Goal: Task Accomplishment & Management: Complete application form

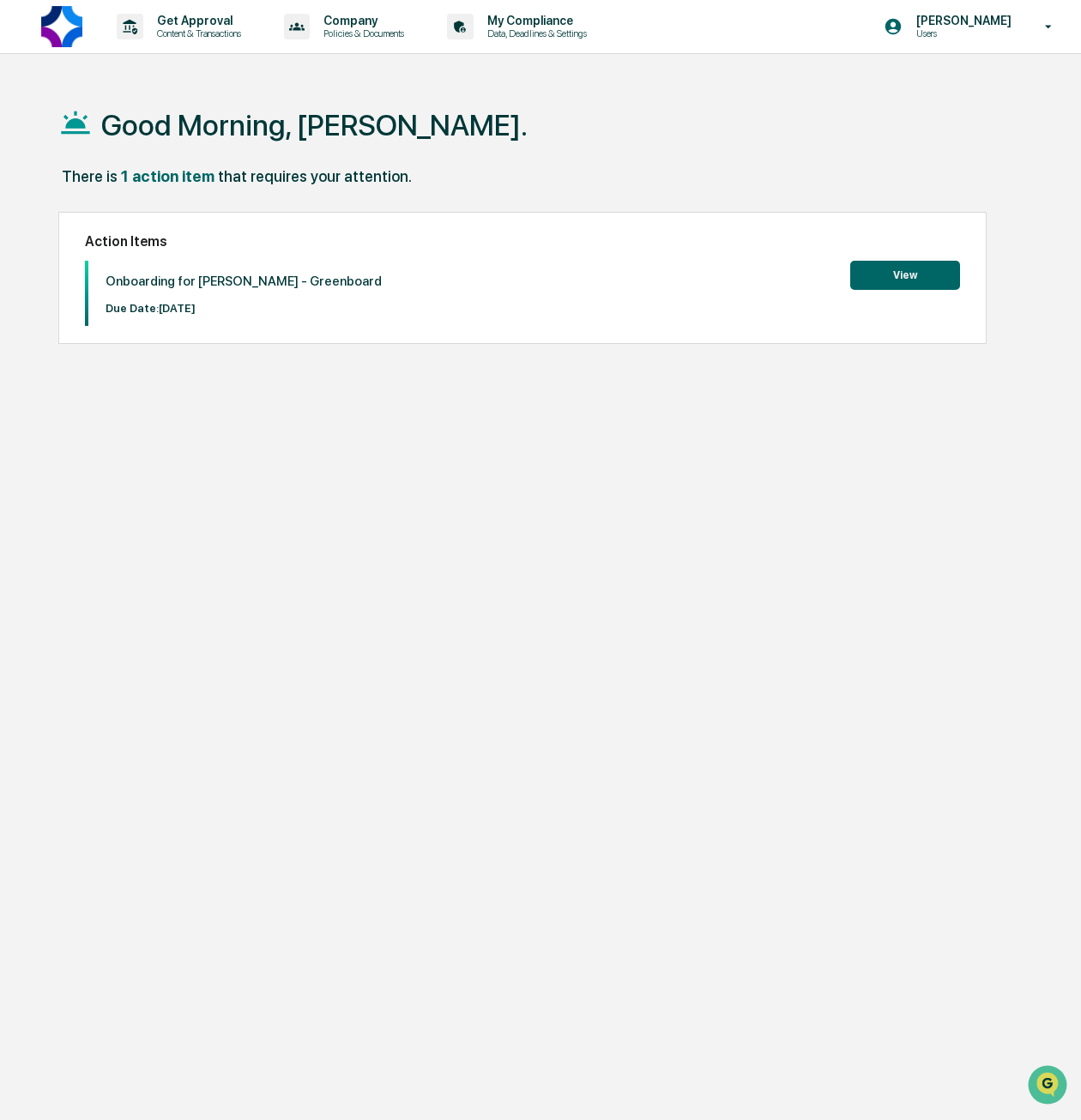
click at [904, 289] on button "View" at bounding box center [905, 275] width 110 height 29
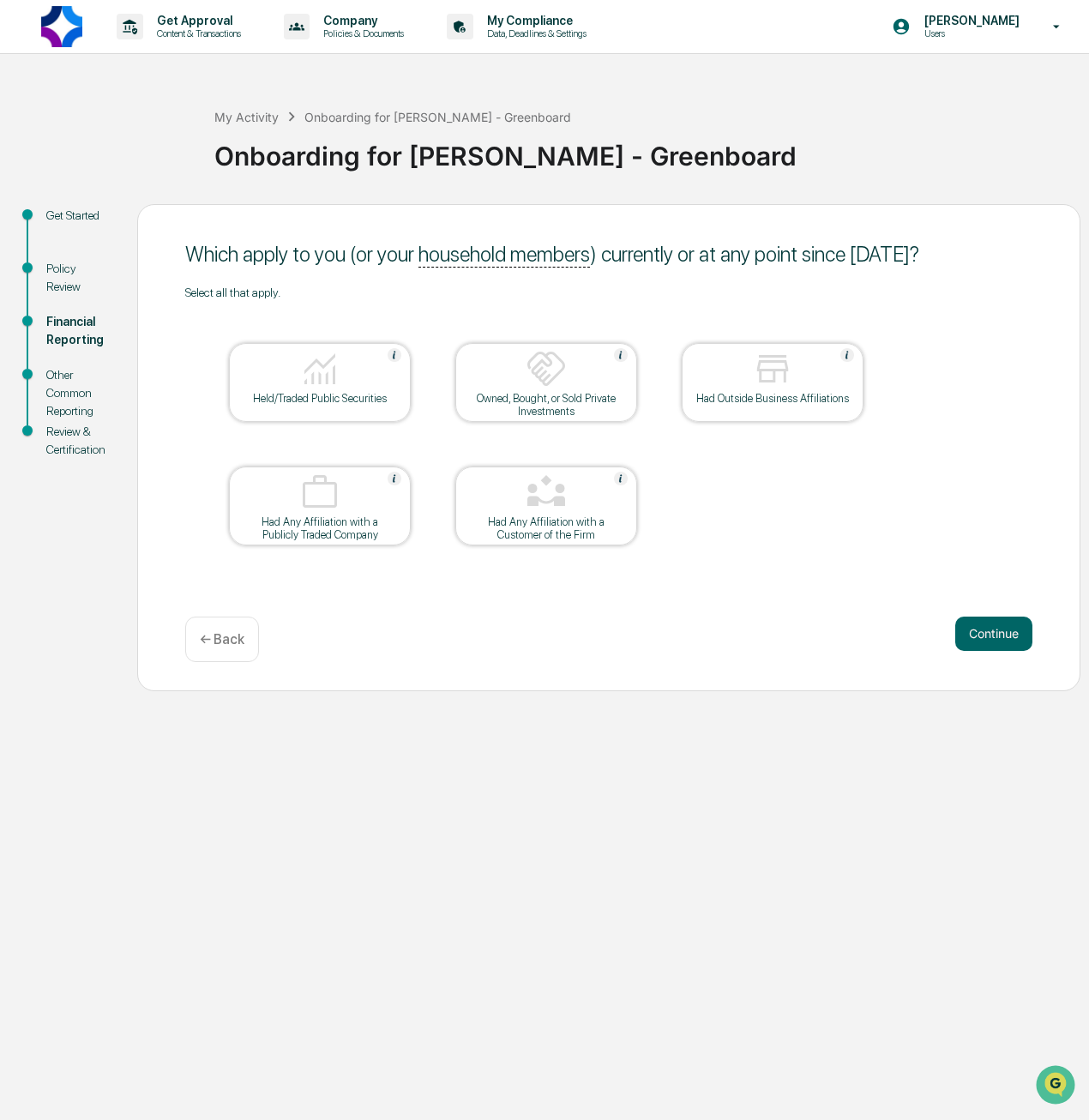
click at [320, 375] on img at bounding box center [320, 369] width 41 height 41
click at [767, 397] on div "Had Outside Business Affiliations" at bounding box center [773, 398] width 154 height 13
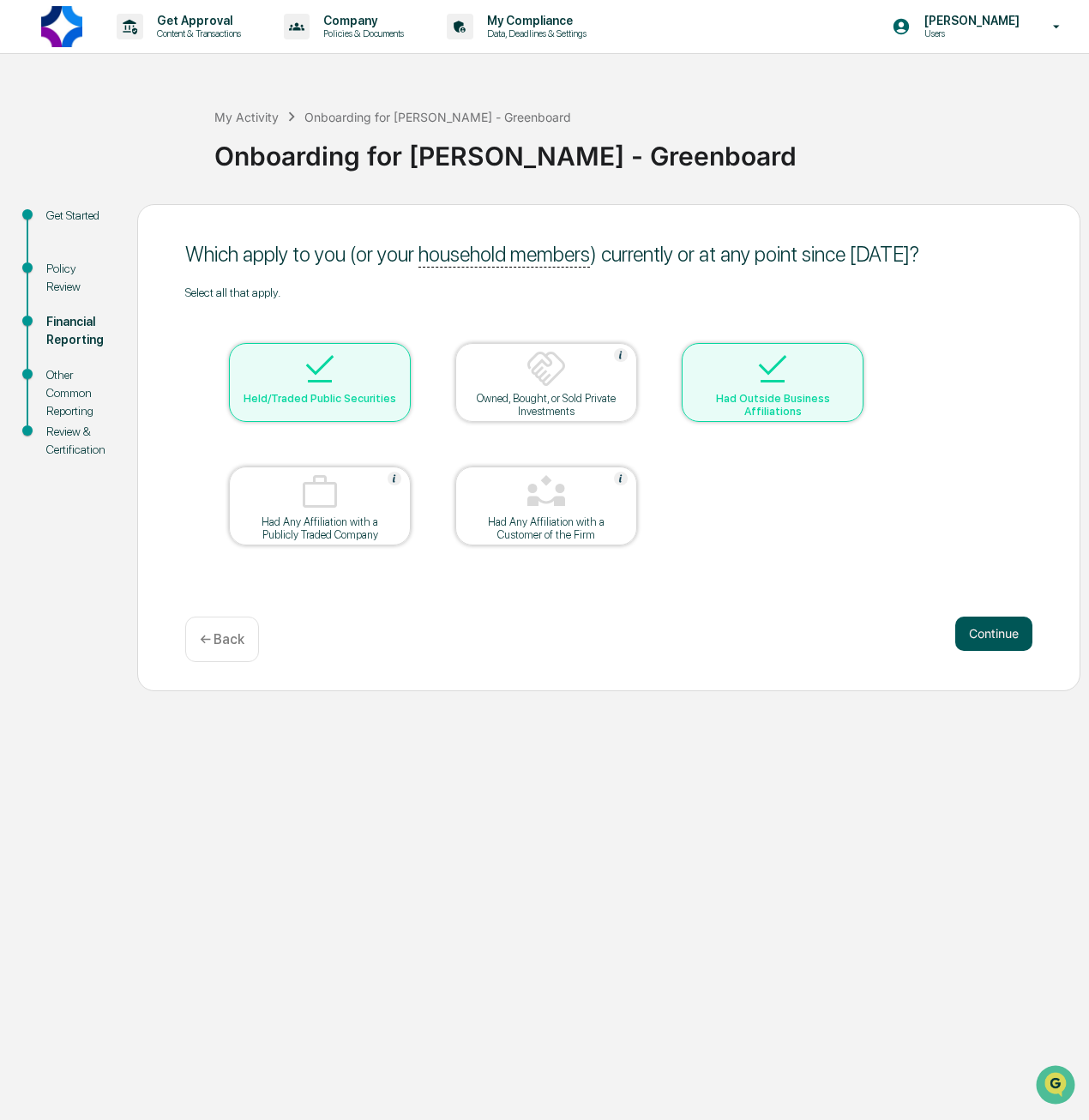
click at [971, 638] on button "Continue" at bounding box center [994, 634] width 77 height 34
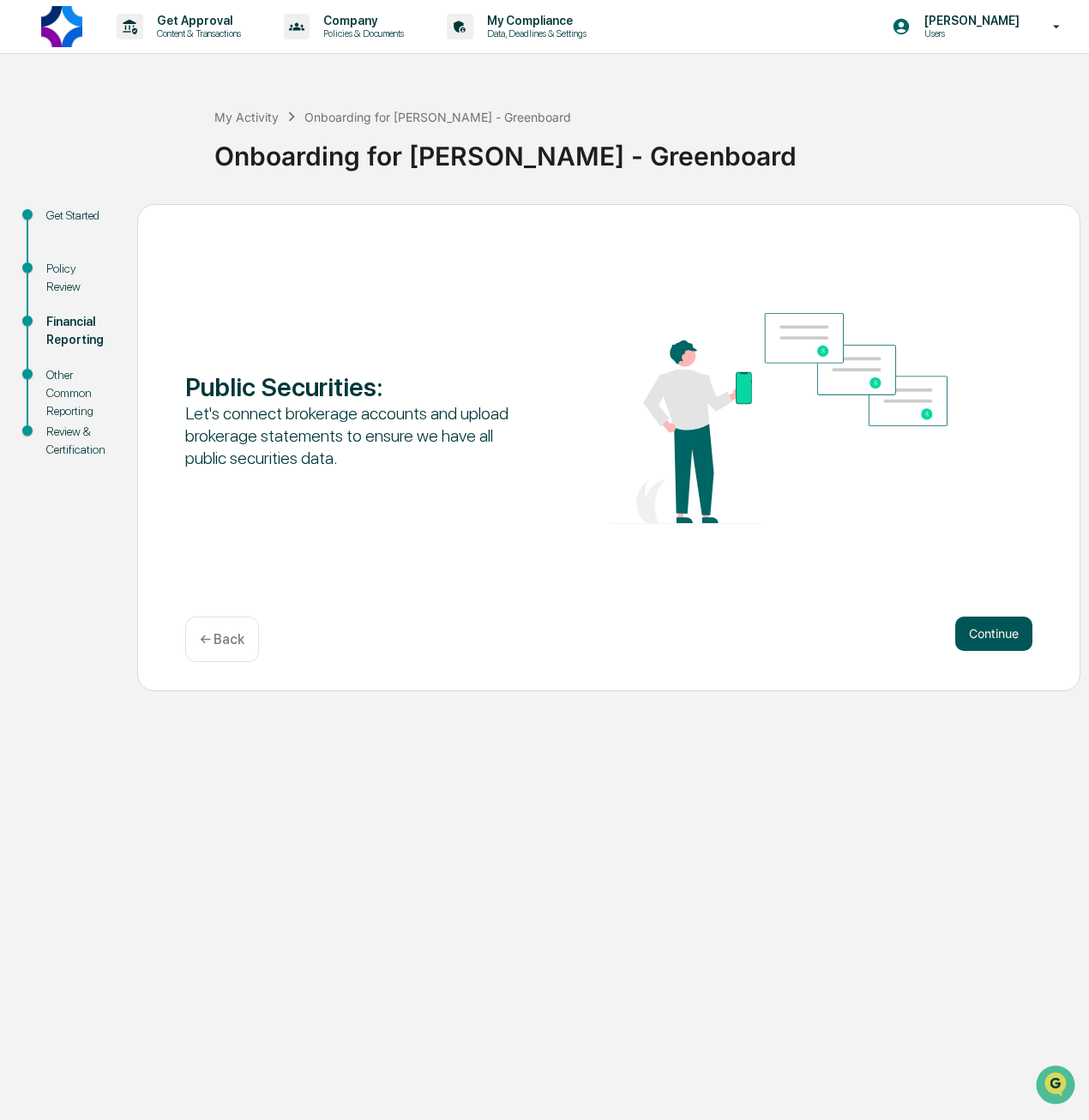
click at [987, 639] on button "Continue" at bounding box center [994, 634] width 77 height 34
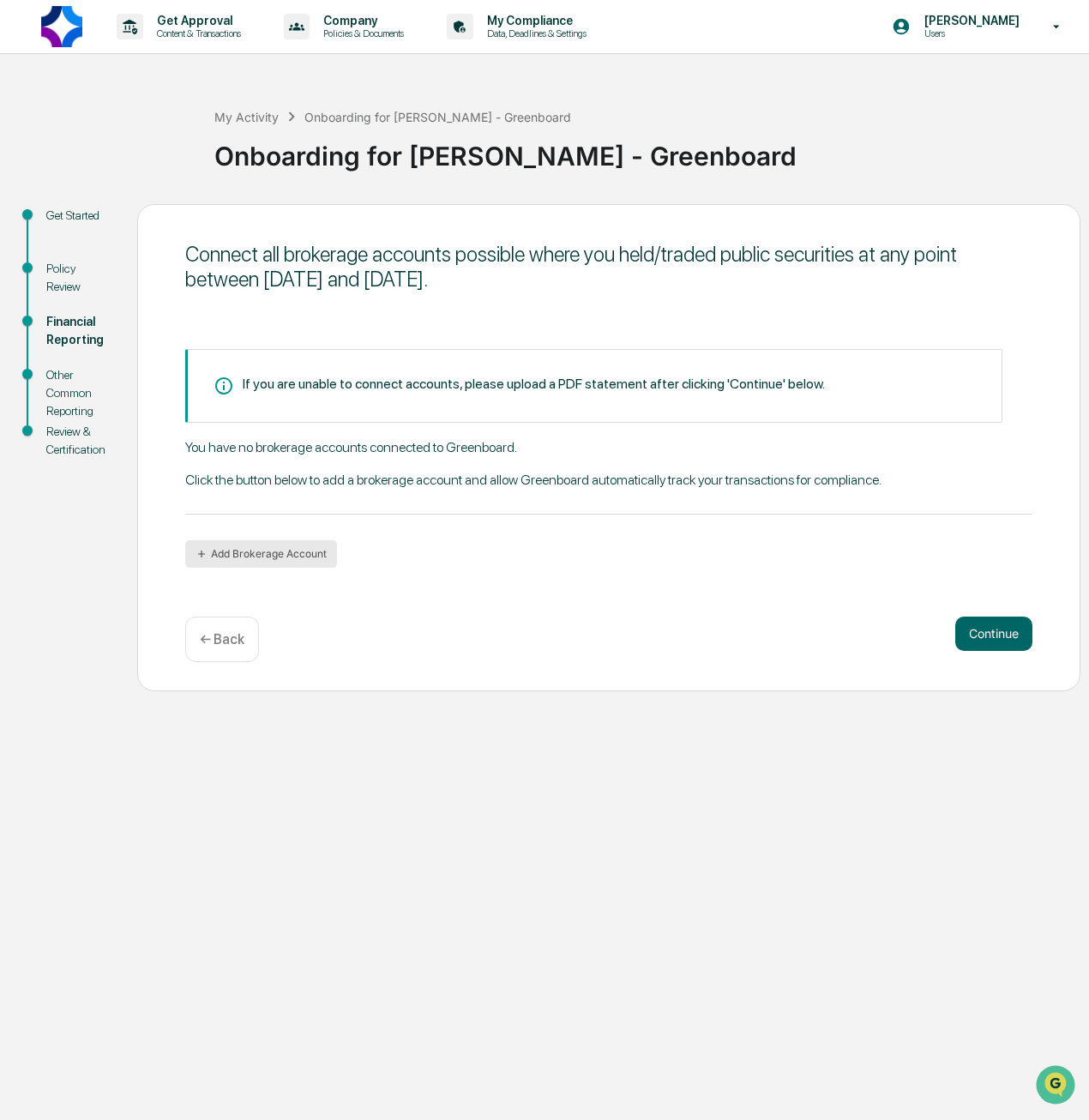
click at [264, 552] on button "Add Brokerage Account" at bounding box center [261, 554] width 152 height 27
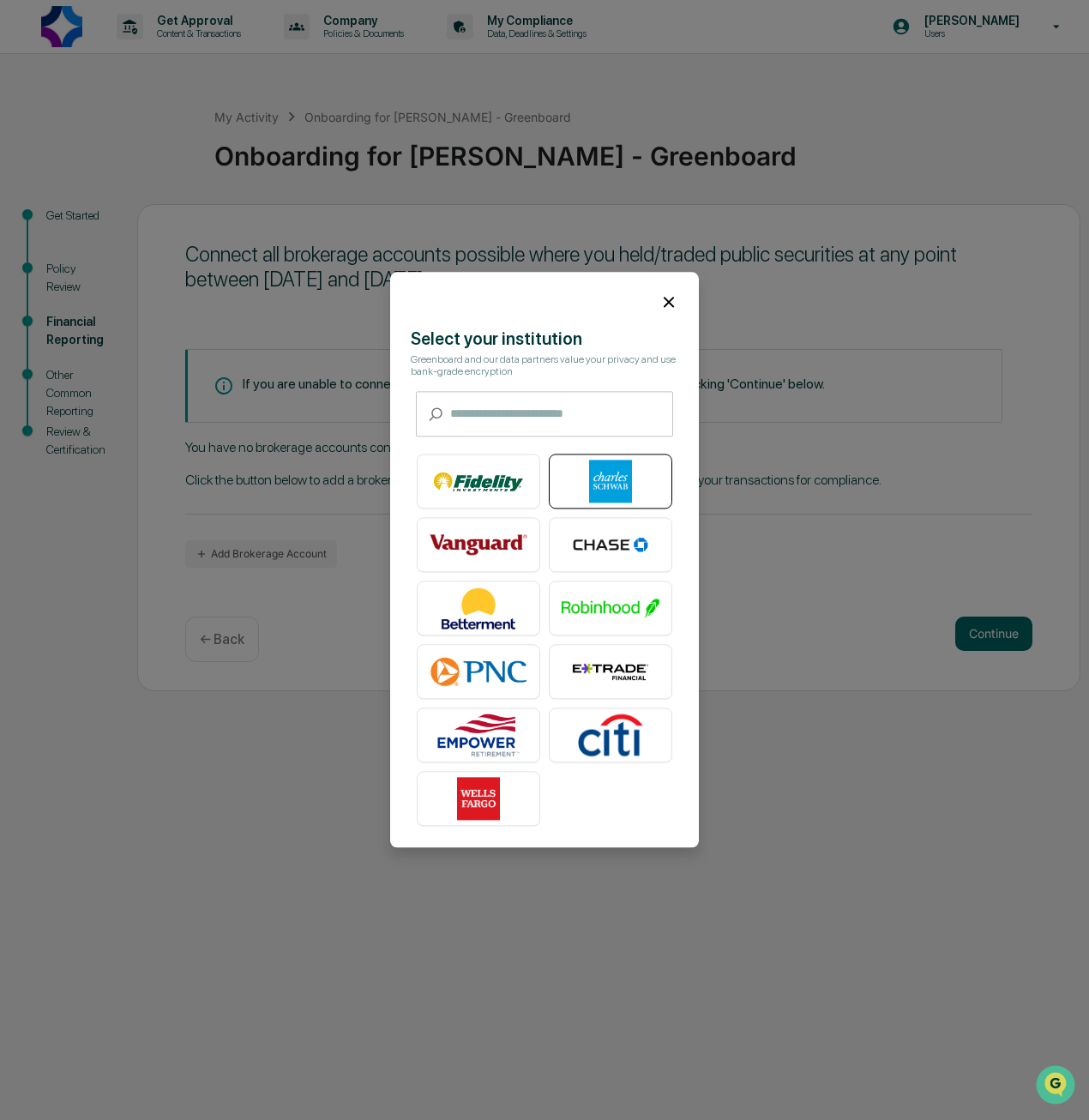
click at [616, 476] on img at bounding box center [611, 482] width 98 height 43
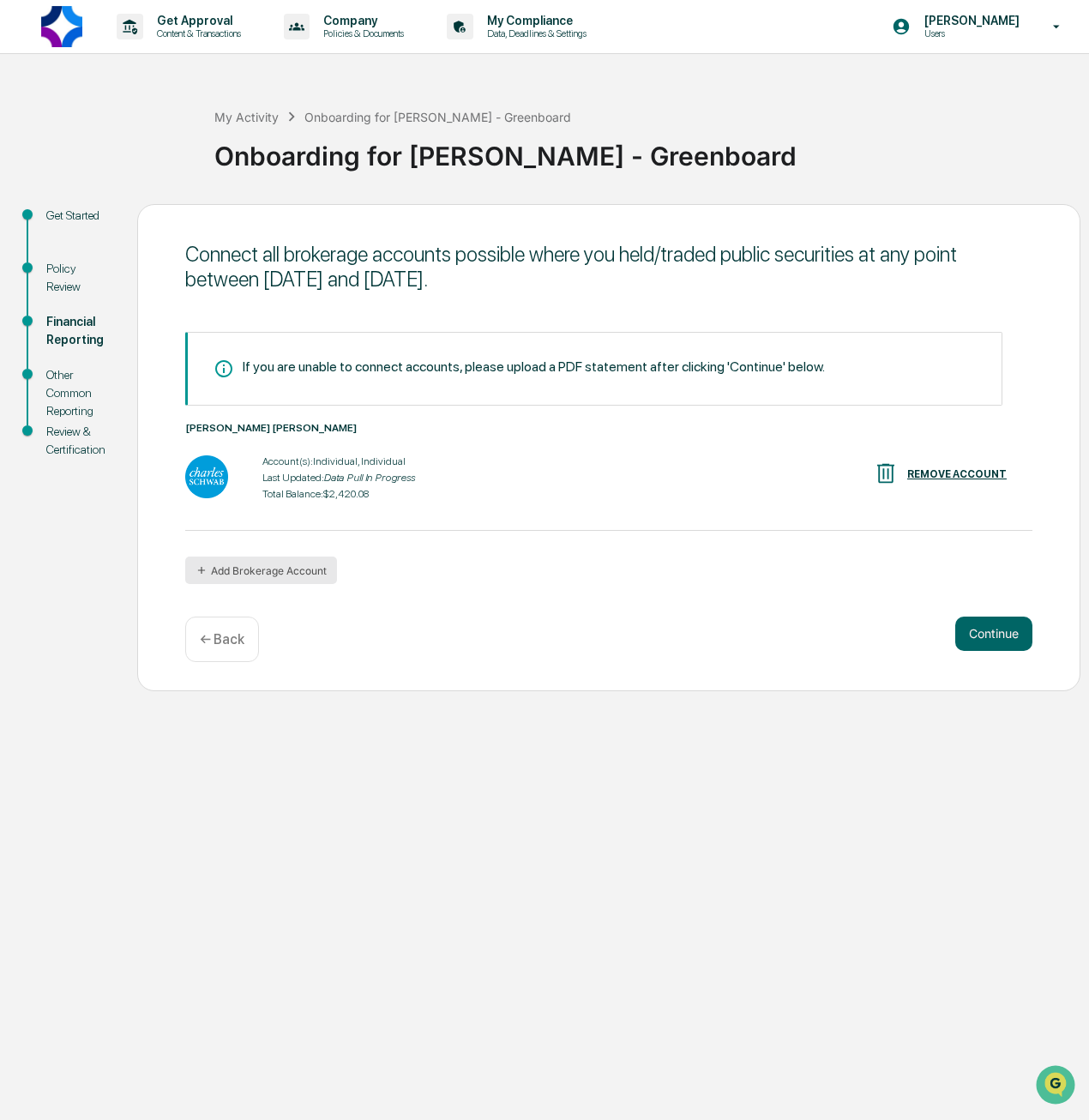
click at [288, 569] on button "Add Brokerage Account" at bounding box center [261, 571] width 152 height 27
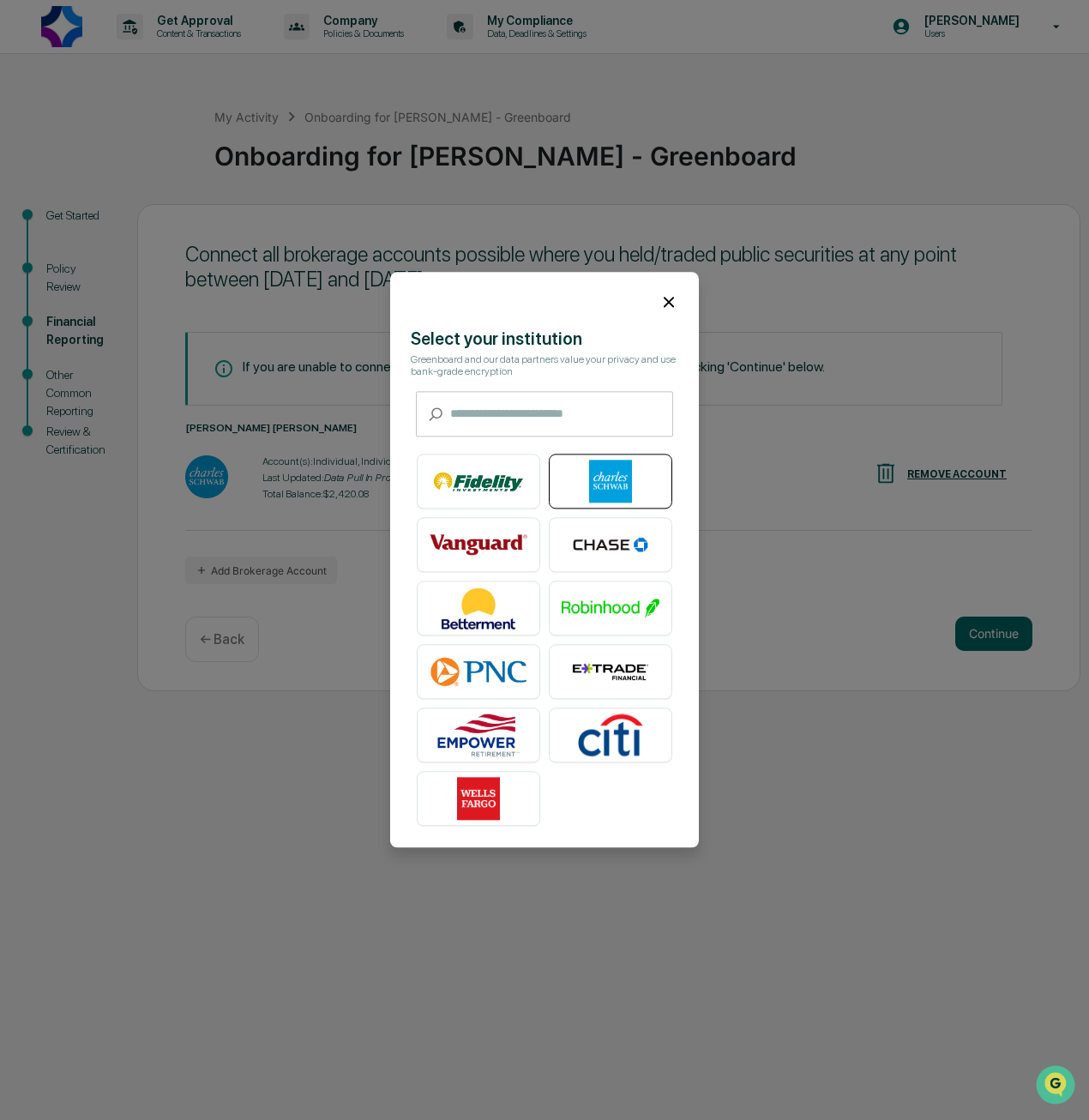
click at [596, 487] on img at bounding box center [611, 482] width 98 height 43
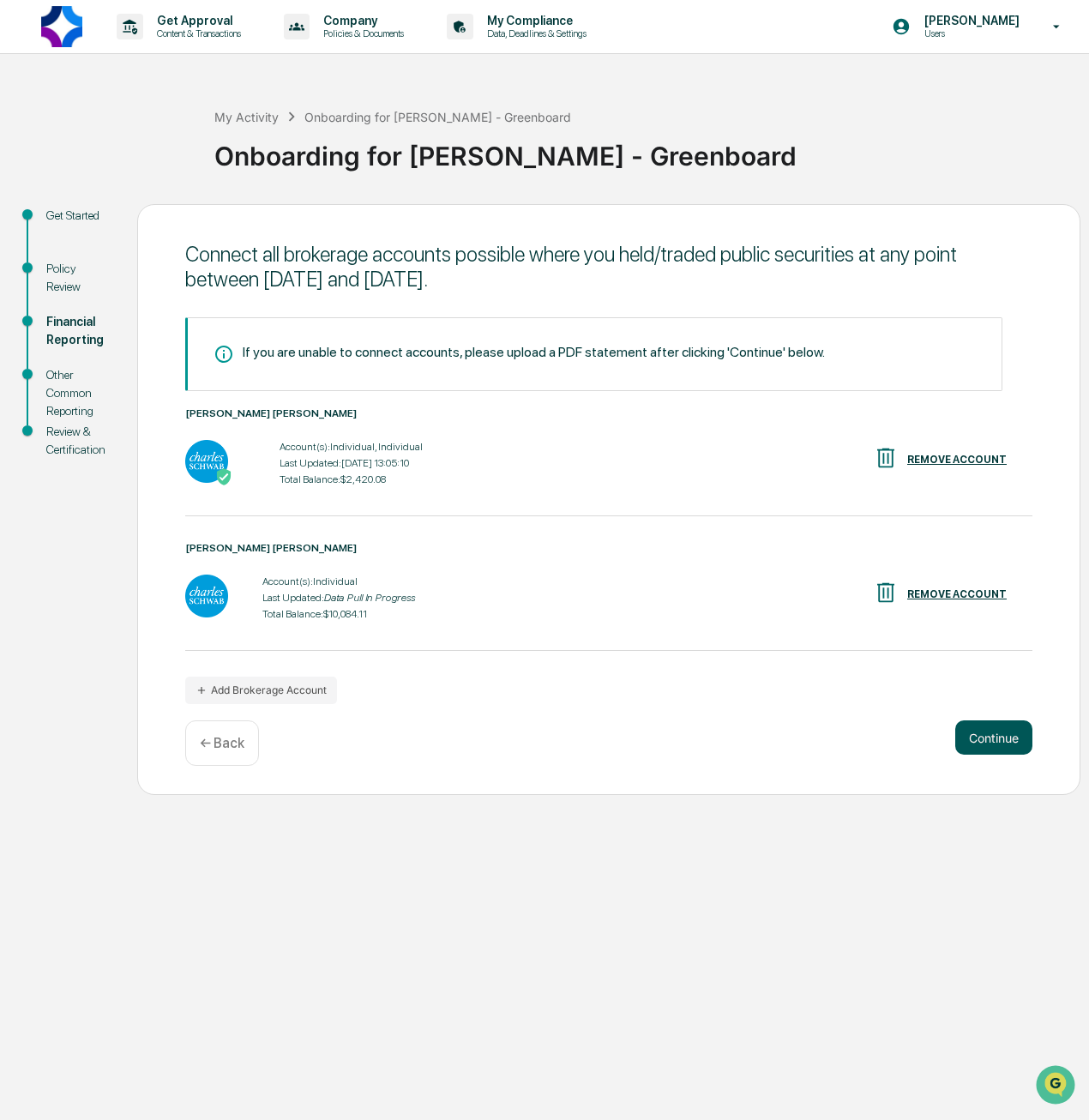
click at [995, 741] on button "Continue" at bounding box center [994, 738] width 77 height 34
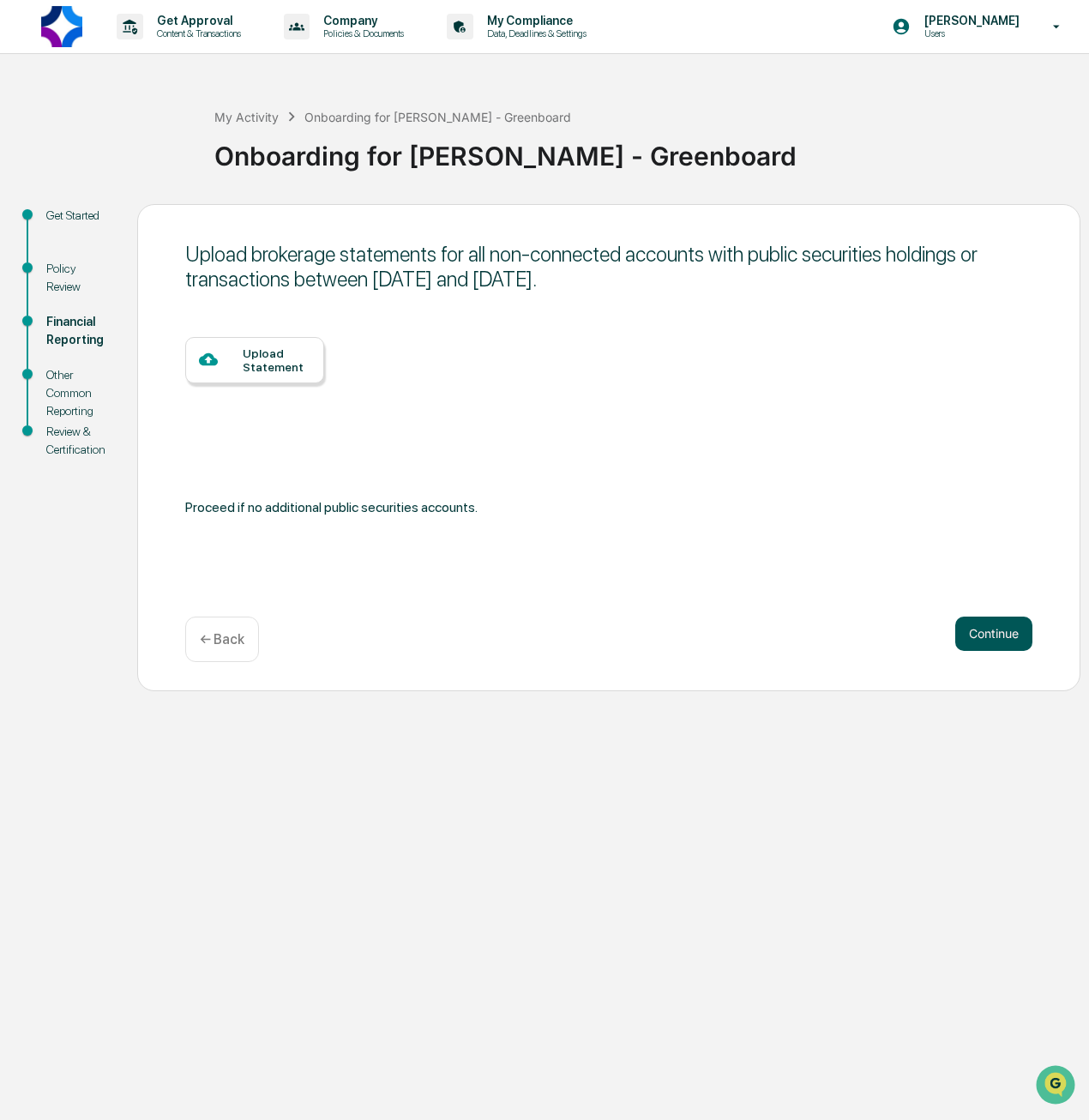
click at [980, 632] on button "Continue" at bounding box center [994, 634] width 77 height 34
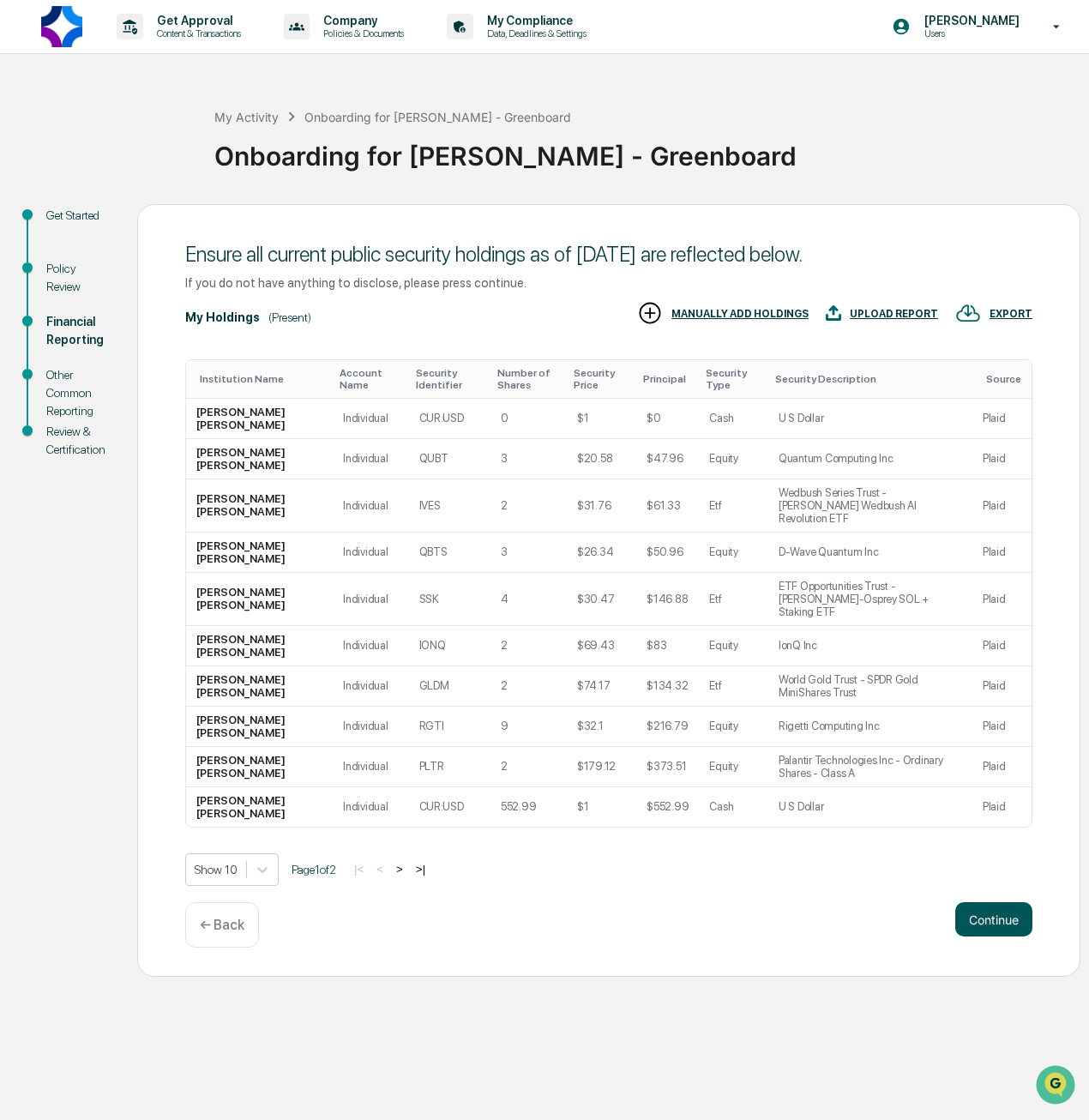
click at [995, 915] on button "Continue" at bounding box center [994, 919] width 77 height 34
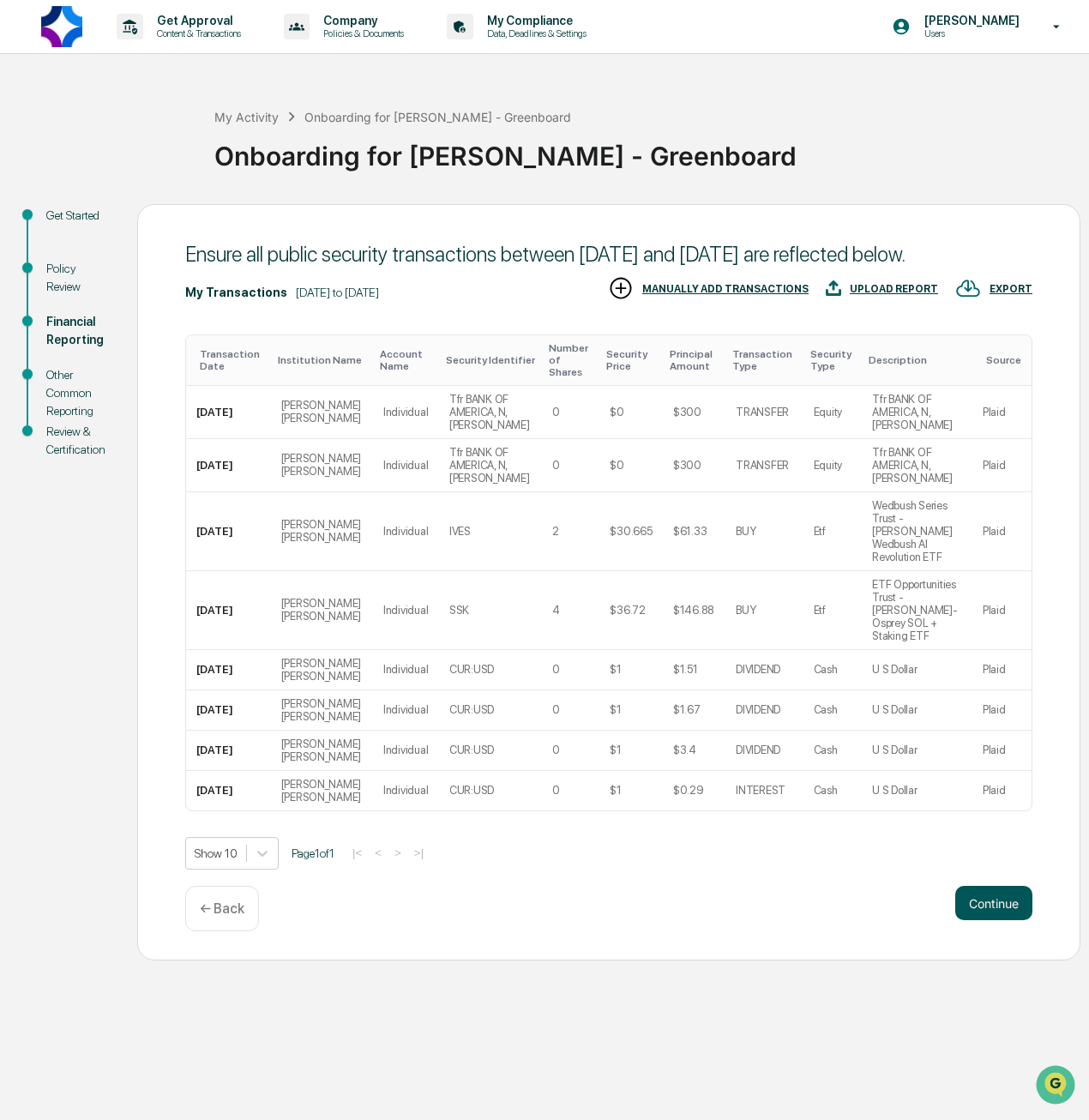
click at [995, 886] on button "Continue" at bounding box center [994, 903] width 77 height 34
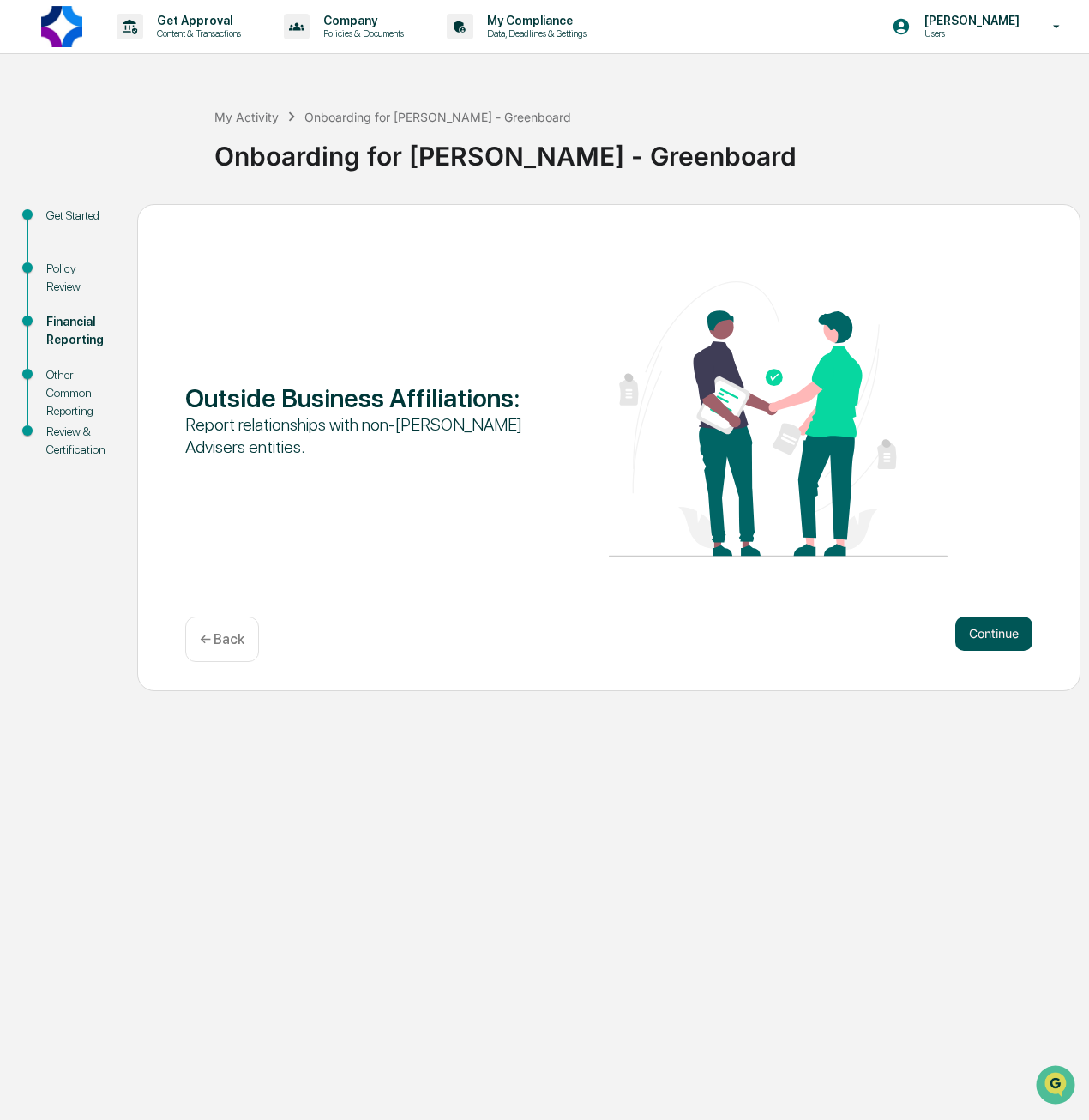
click at [974, 637] on button "Continue" at bounding box center [994, 634] width 77 height 34
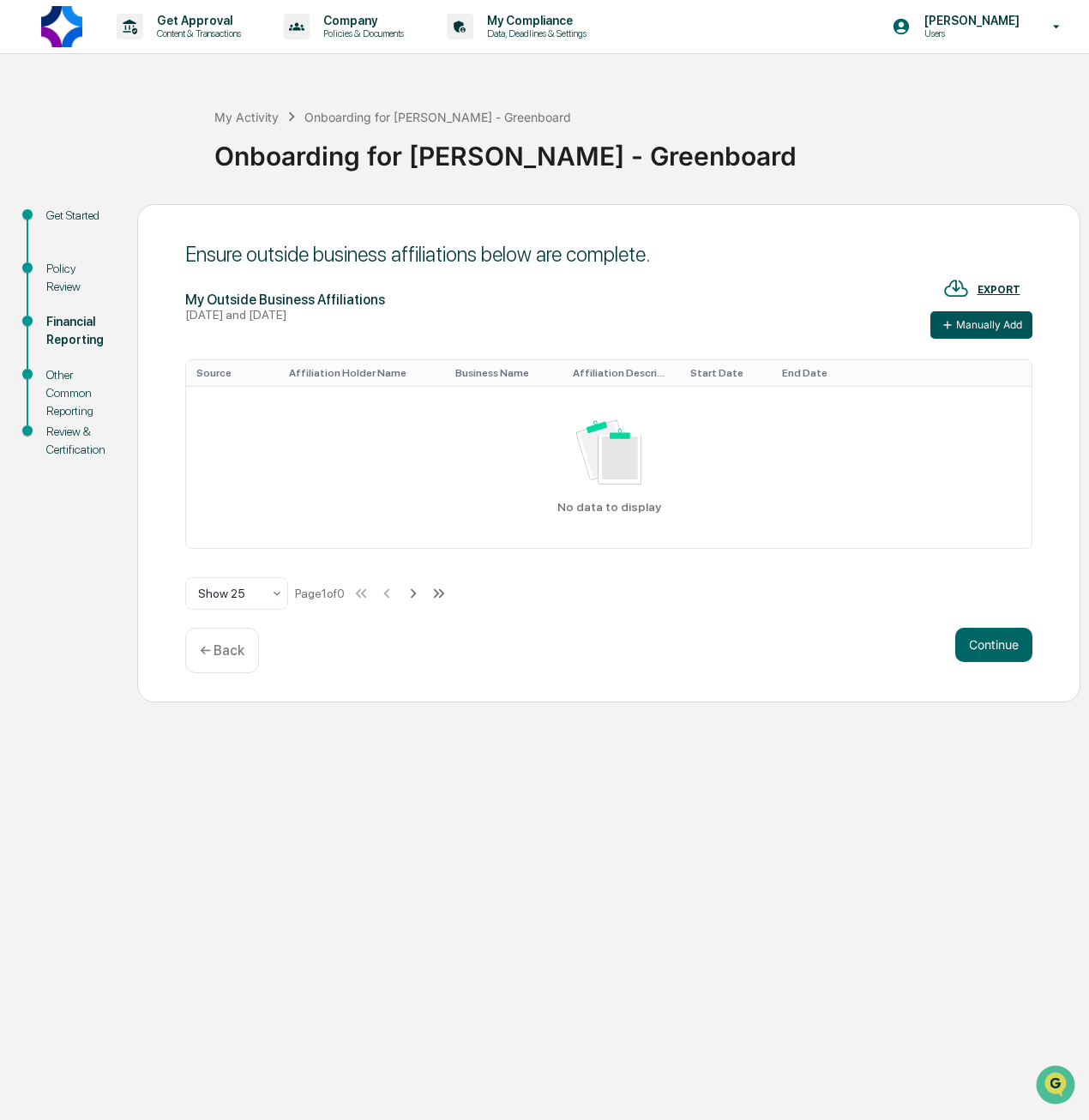
click at [943, 322] on icon at bounding box center [947, 325] width 14 height 14
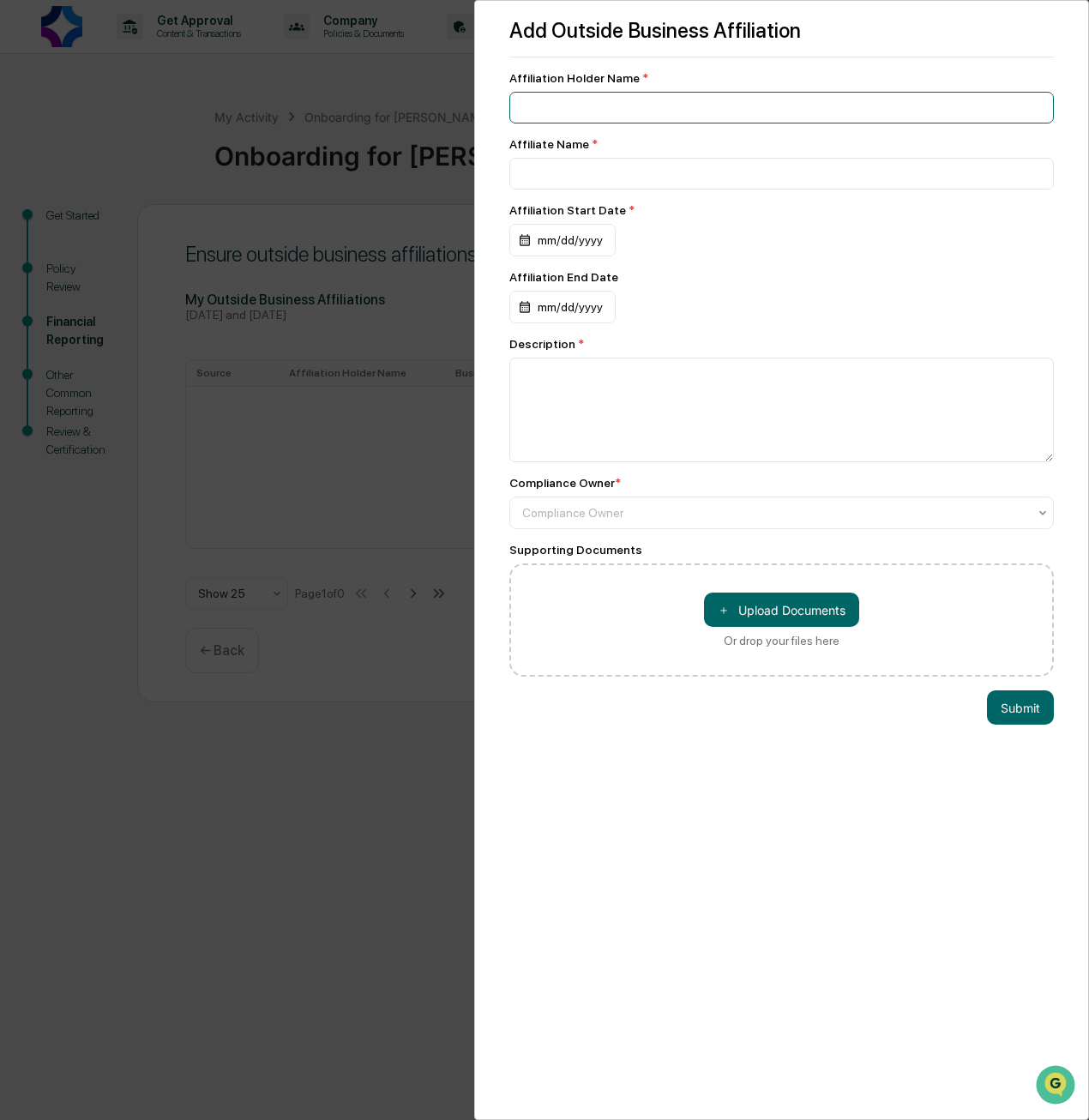
click at [603, 111] on input at bounding box center [782, 107] width 545 height 32
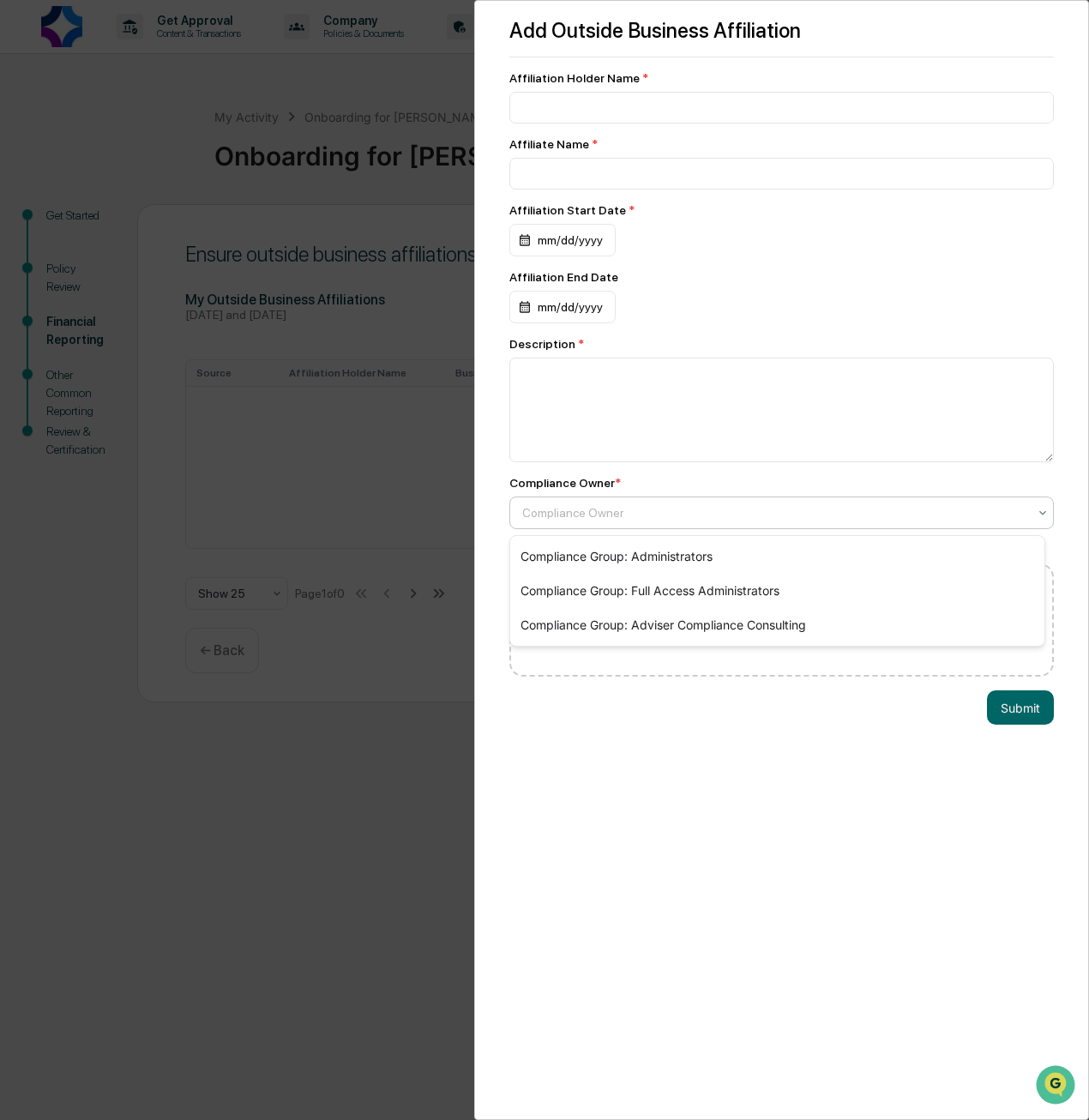
click at [690, 513] on div at bounding box center [775, 513] width 505 height 17
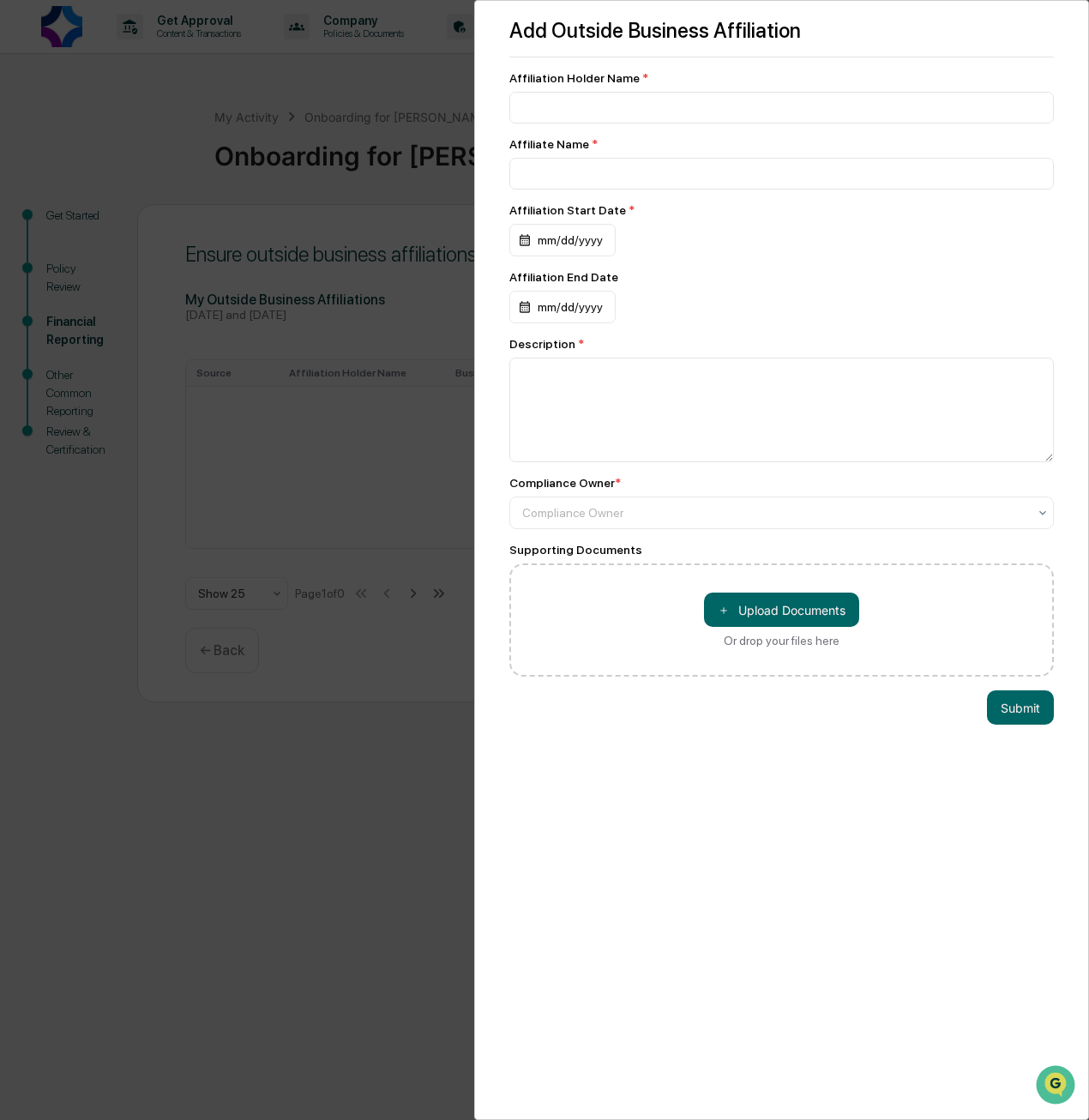
click at [666, 479] on div "Compliance Owner *" at bounding box center [782, 483] width 545 height 14
click at [633, 110] on input at bounding box center [782, 107] width 545 height 32
type input "**********"
click at [558, 243] on div "mm/dd/yyyy" at bounding box center [563, 240] width 106 height 33
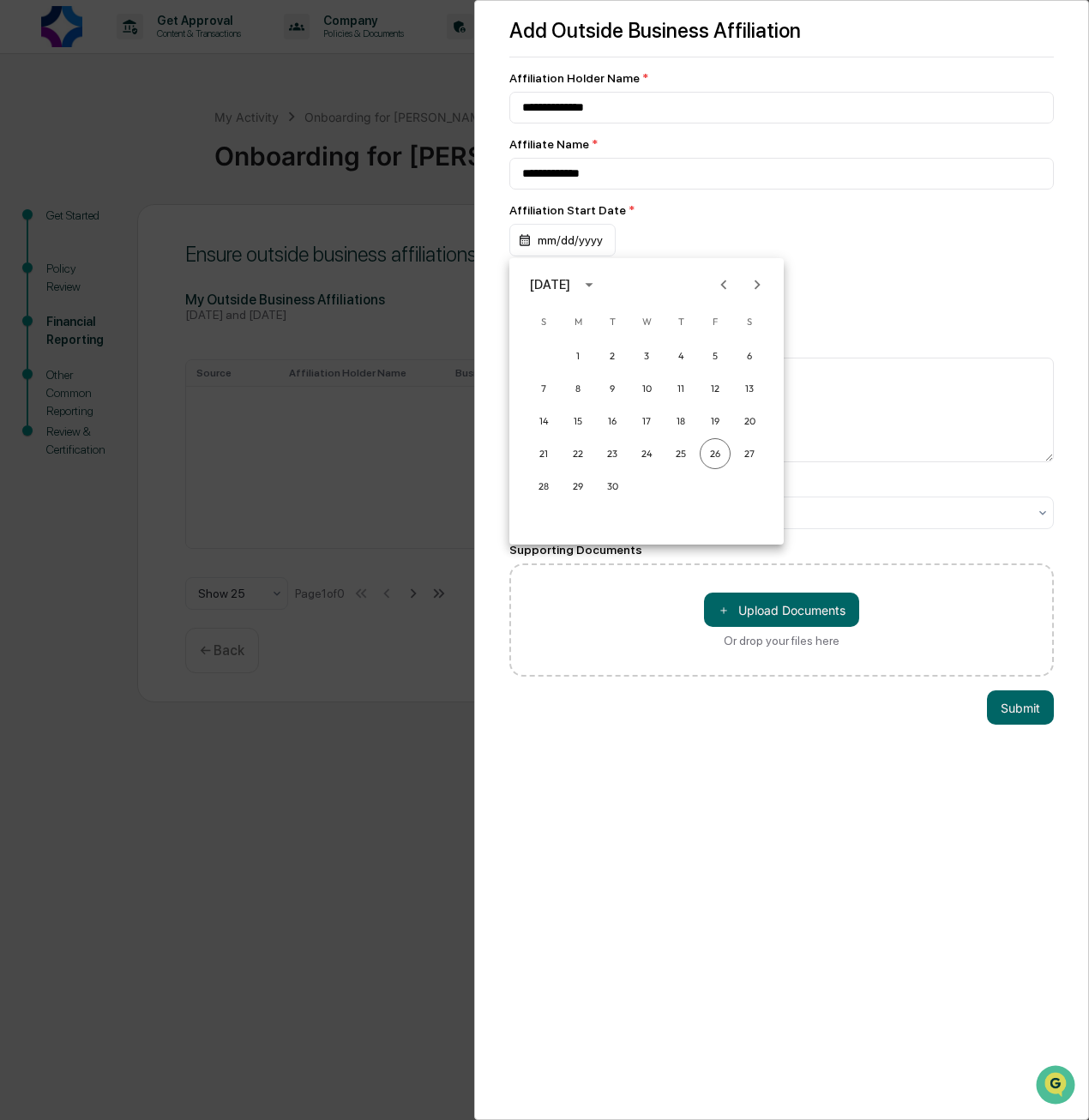
click at [726, 289] on icon "Previous month" at bounding box center [724, 285] width 19 height 19
click at [726, 289] on icon "Previous month" at bounding box center [724, 284] width 6 height 9
click at [730, 286] on icon "Previous month" at bounding box center [724, 285] width 19 height 19
click at [675, 389] on button "12" at bounding box center [681, 389] width 31 height 31
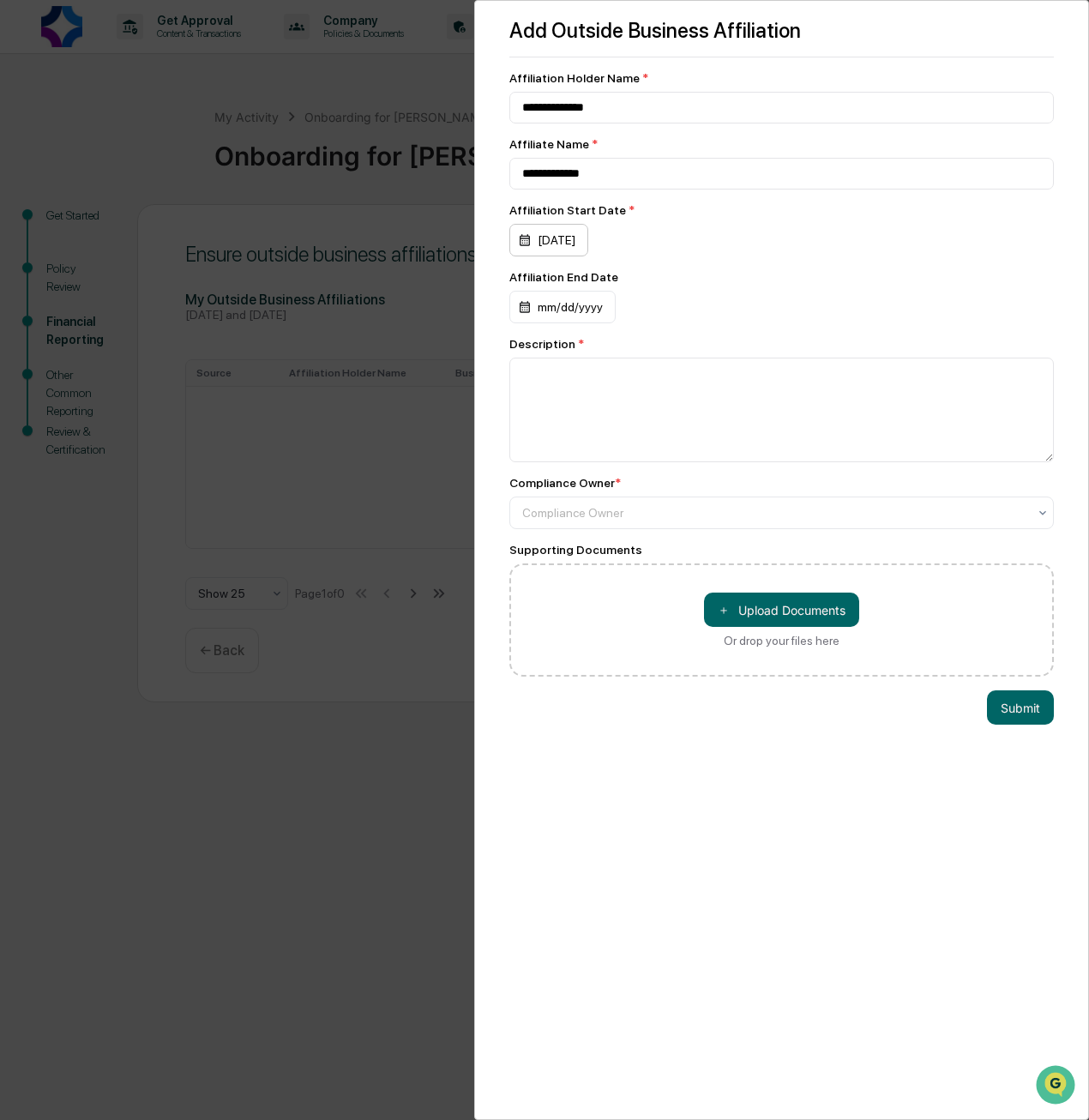
click at [585, 236] on div "[DATE]" at bounding box center [549, 240] width 79 height 33
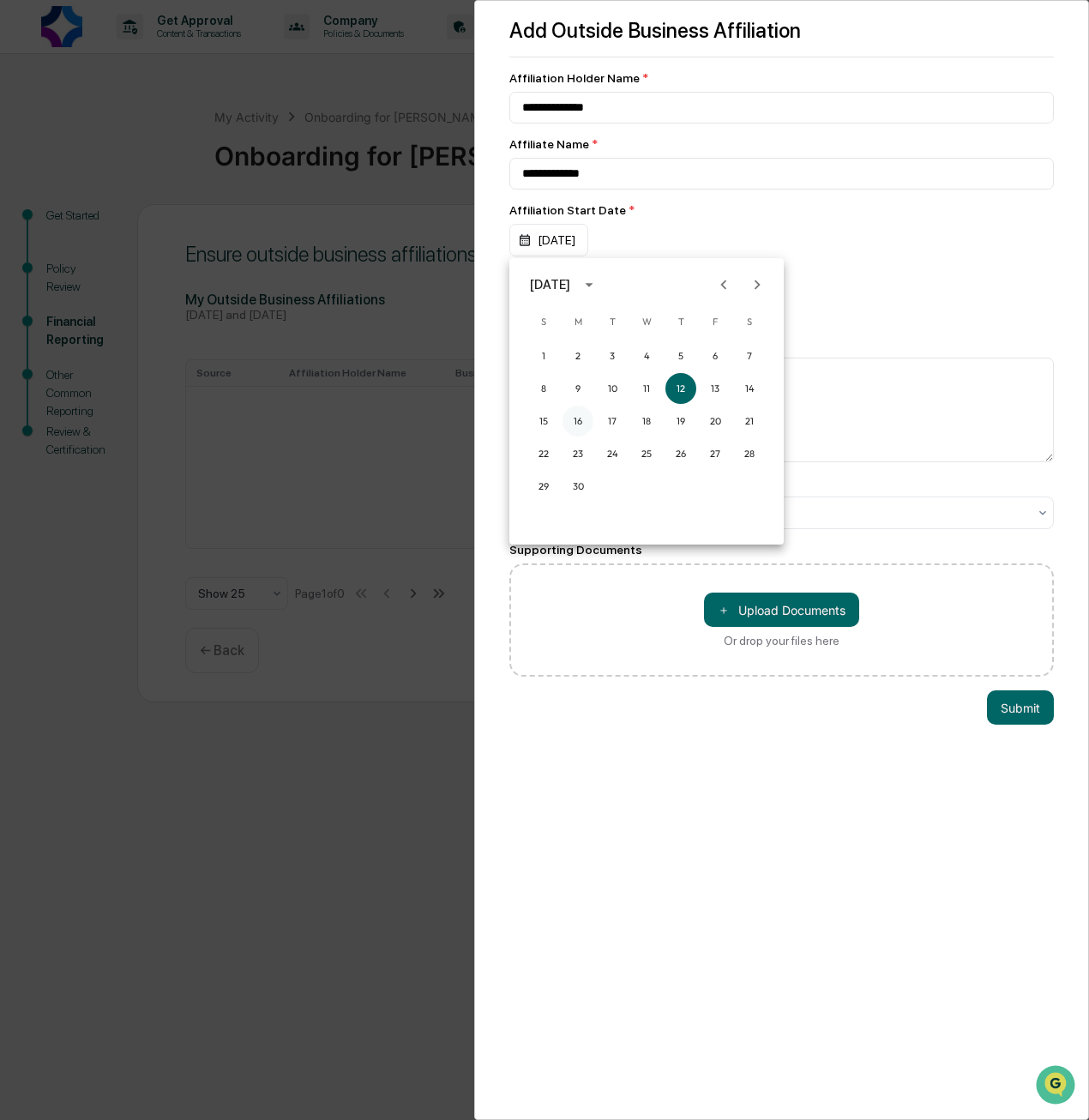
click at [578, 424] on button "16" at bounding box center [578, 421] width 31 height 31
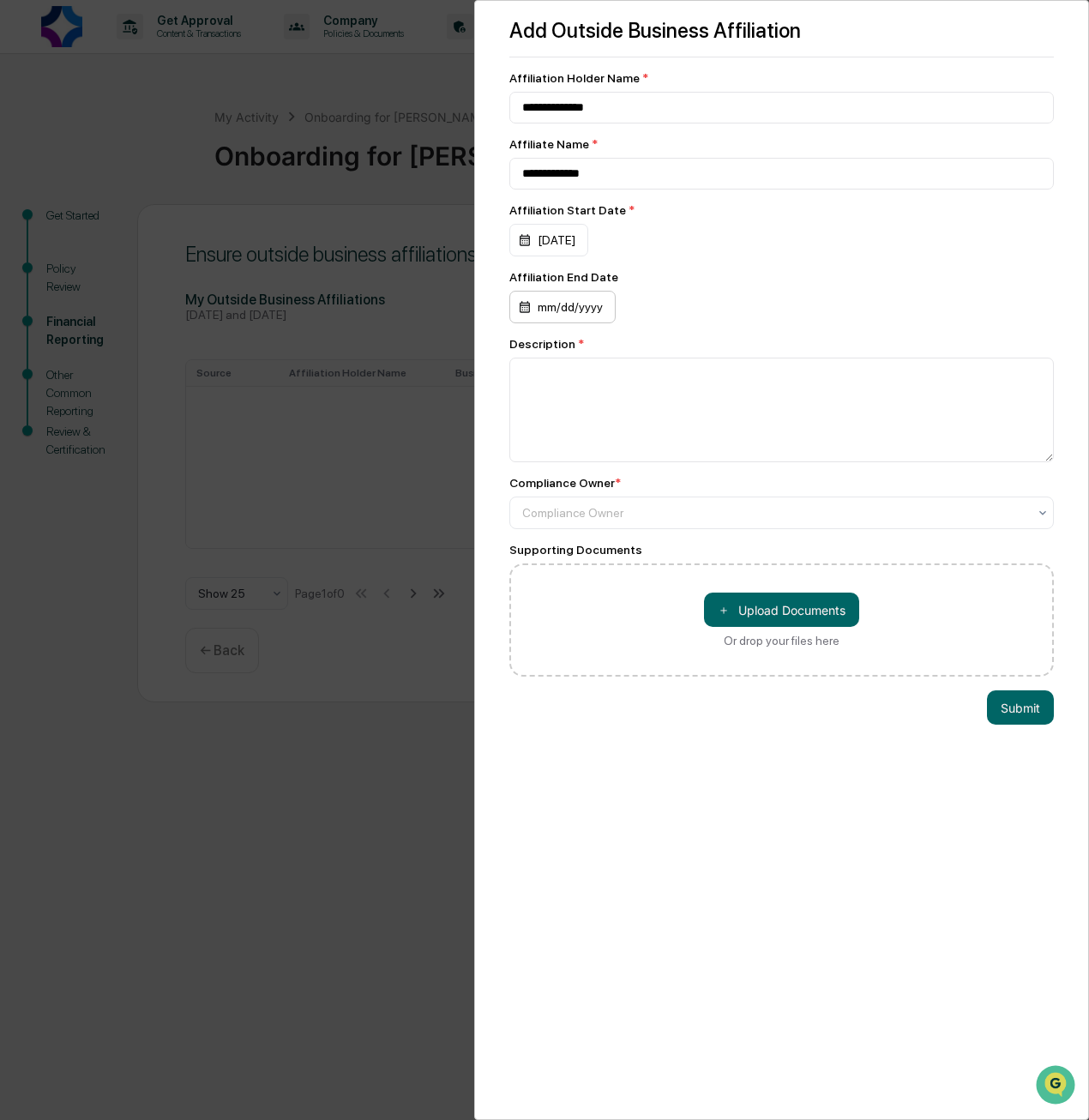
click at [594, 311] on div "mm/dd/yyyy" at bounding box center [563, 307] width 106 height 33
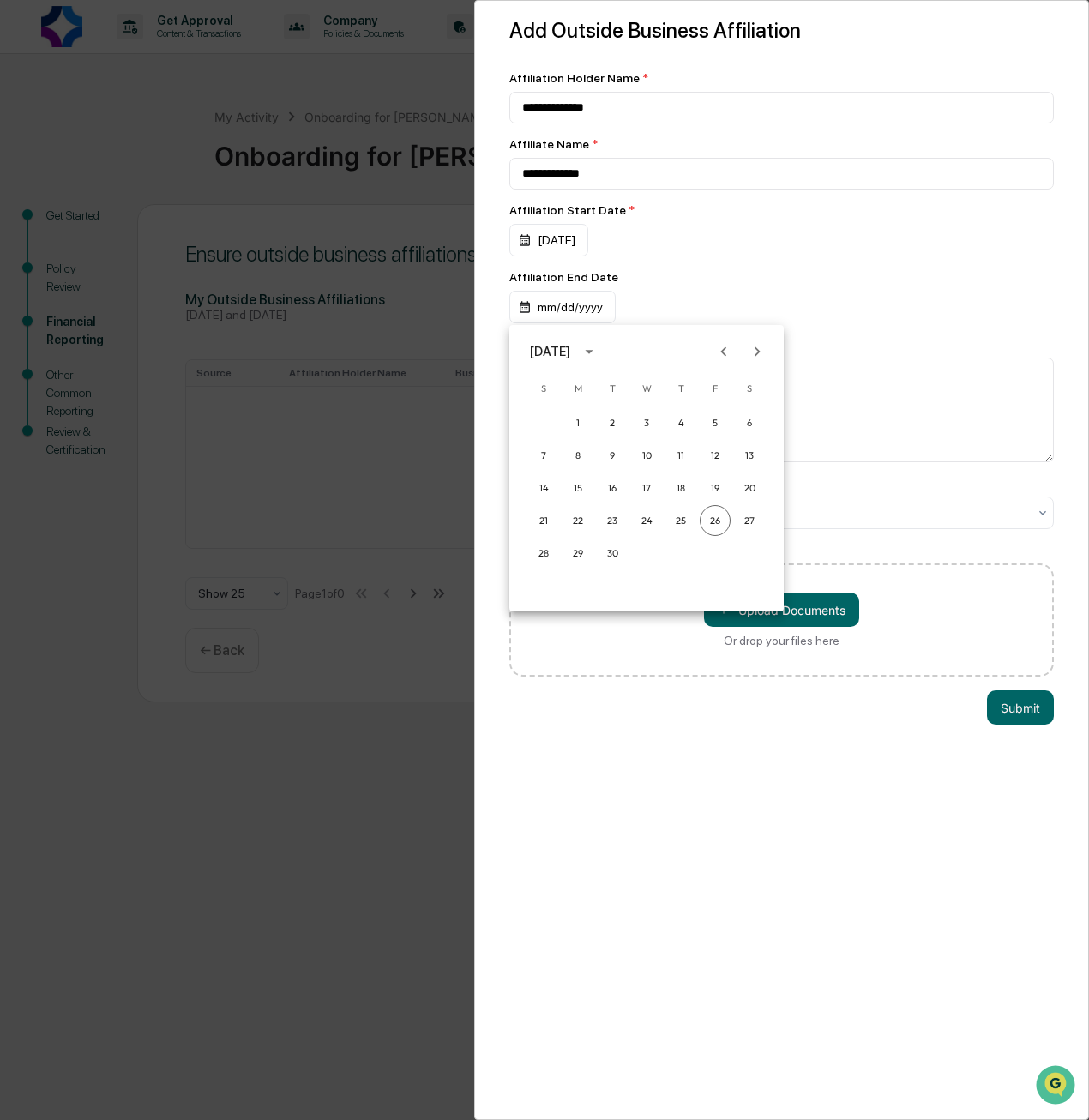
click at [688, 276] on div at bounding box center [544, 560] width 1089 height 1120
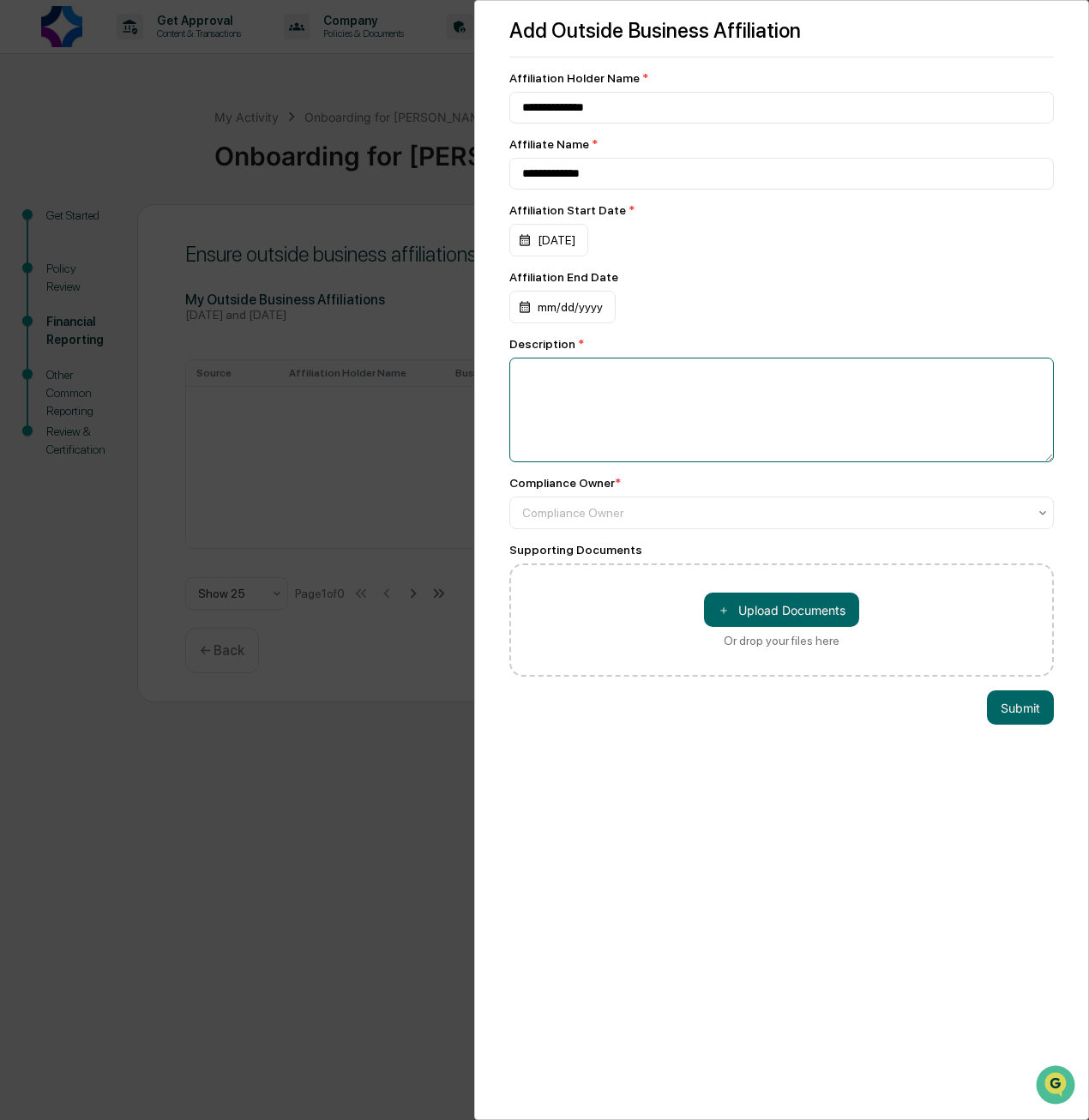
click at [631, 413] on textarea at bounding box center [782, 410] width 545 height 105
click at [660, 522] on div at bounding box center [775, 513] width 505 height 17
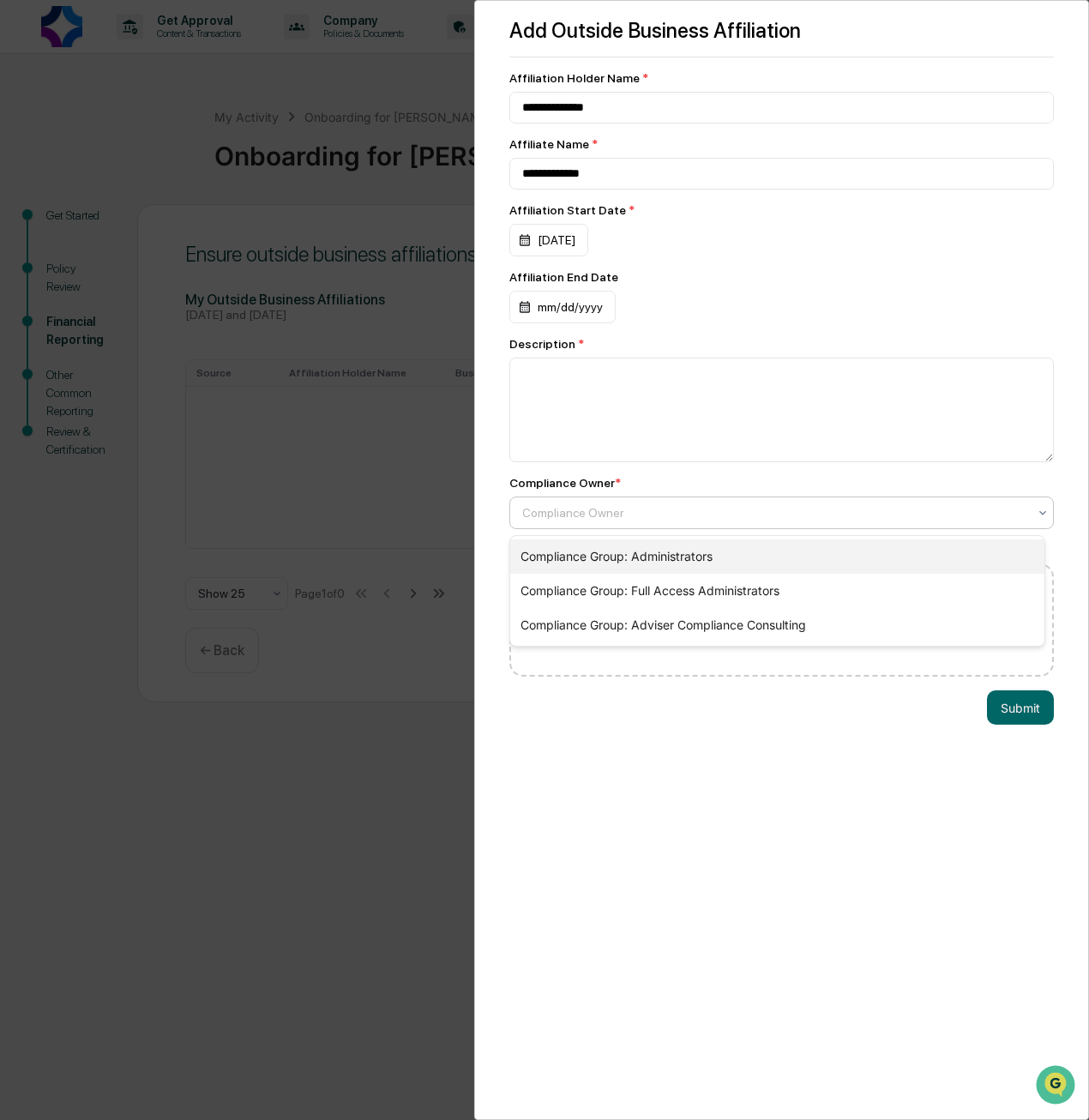
click at [669, 557] on div "Compliance Group: Administrators" at bounding box center [777, 557] width 535 height 34
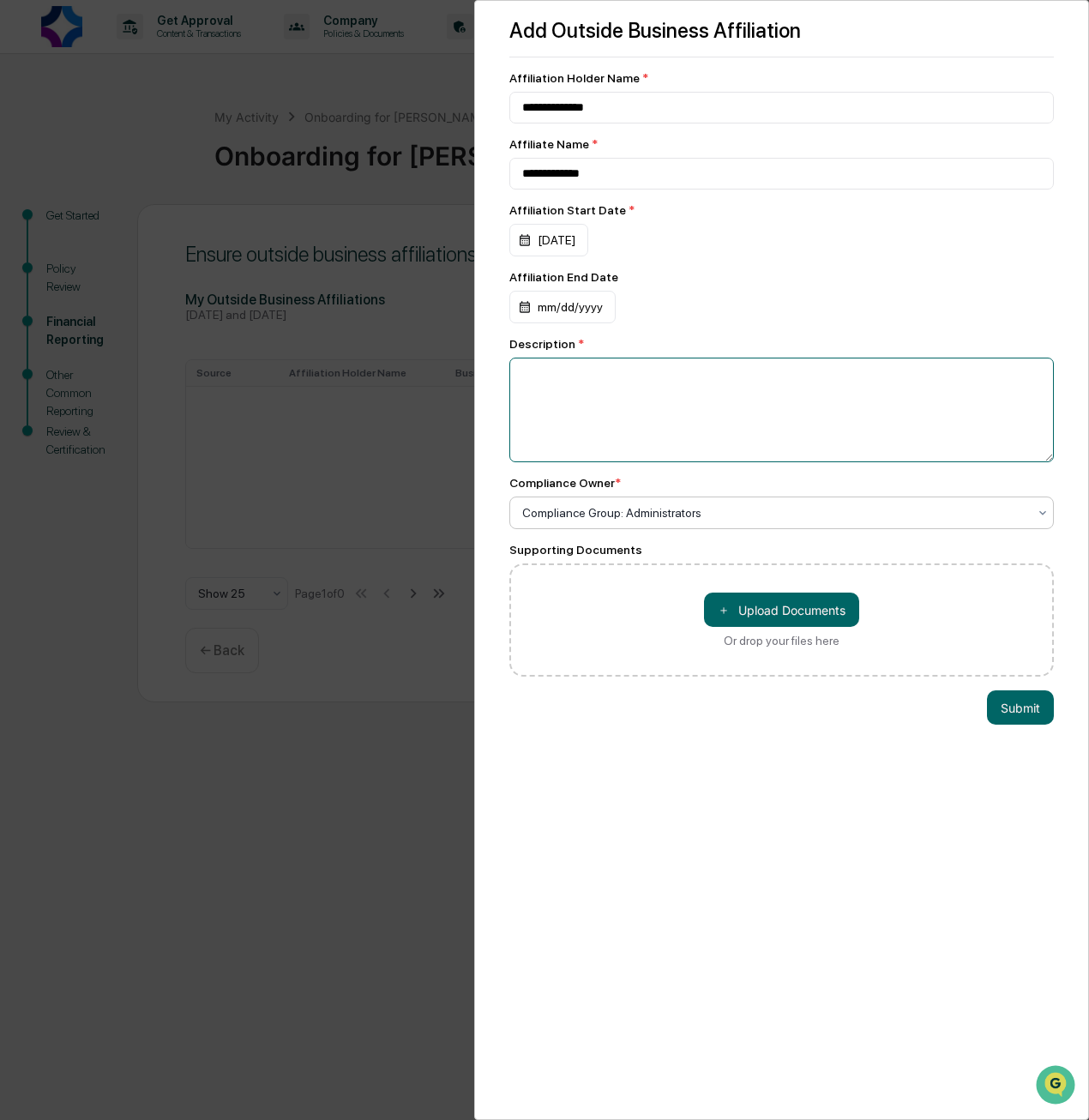
click at [706, 406] on textarea at bounding box center [782, 410] width 545 height 105
type textarea "**********"
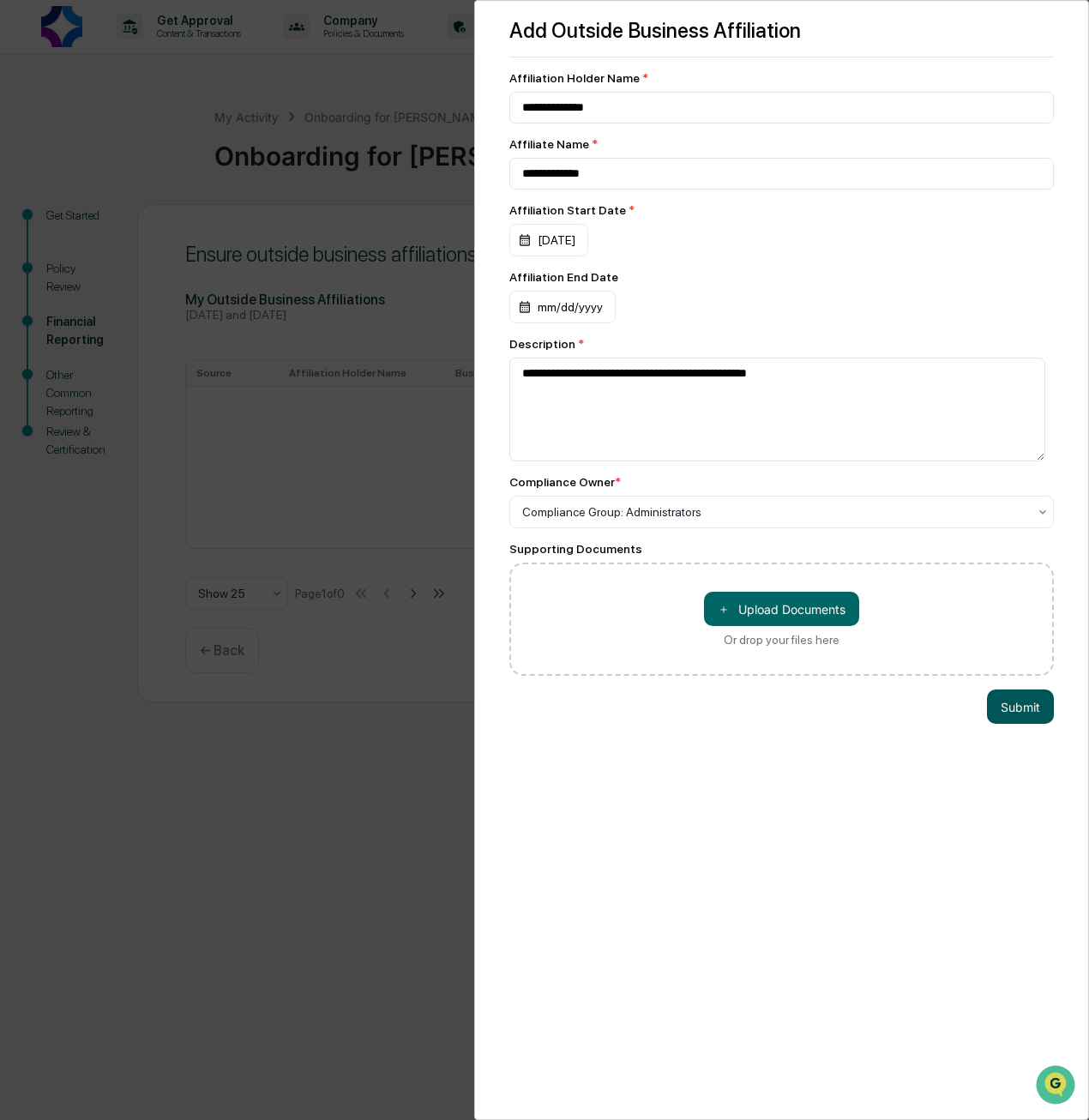
click at [1015, 720] on button "Submit" at bounding box center [1020, 707] width 67 height 34
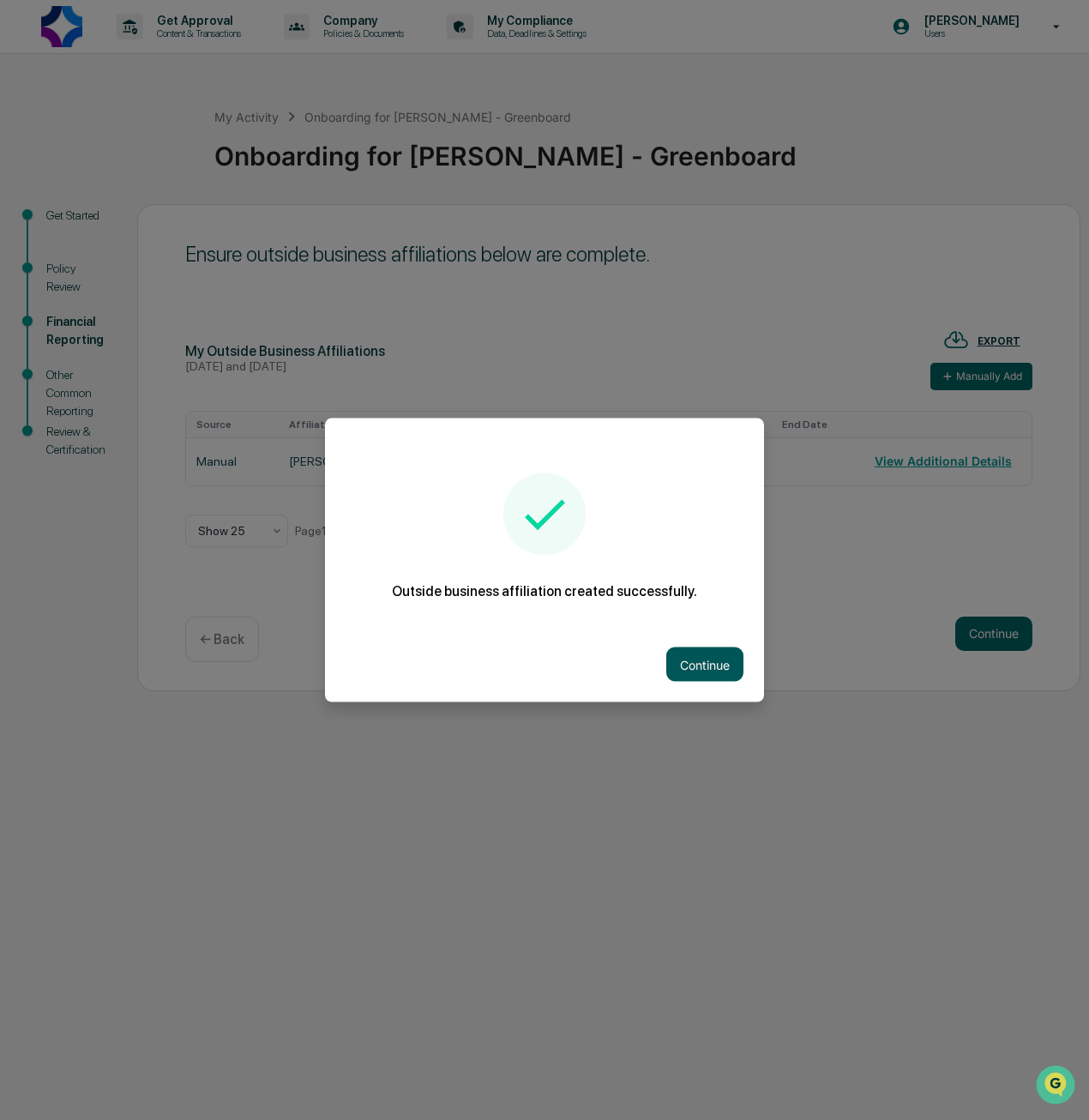
click at [714, 663] on button "Continue" at bounding box center [705, 665] width 77 height 34
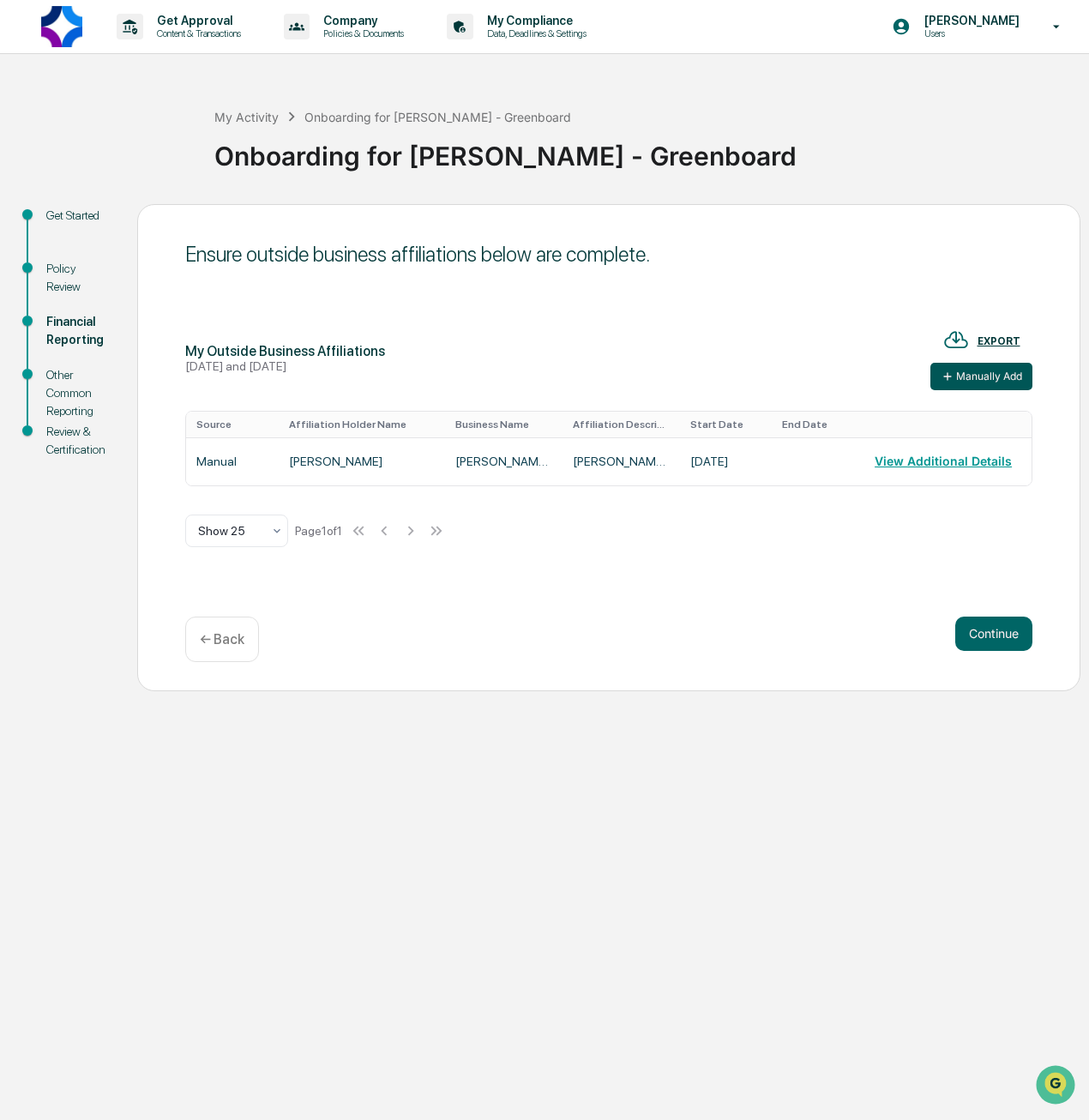
click at [975, 372] on button "Manually Add" at bounding box center [981, 377] width 102 height 27
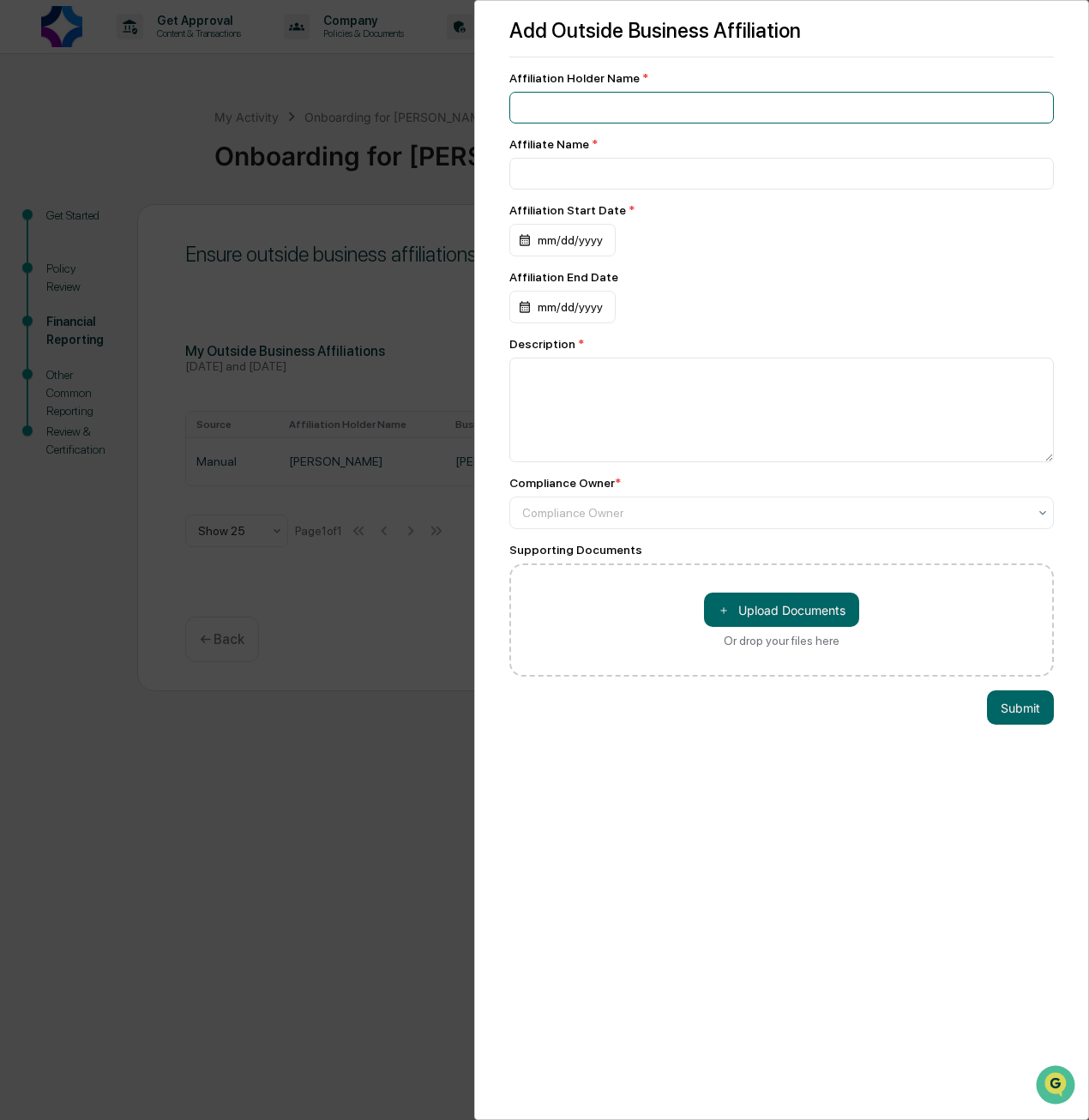
click at [575, 104] on input at bounding box center [782, 107] width 545 height 32
click at [586, 112] on input at bounding box center [782, 107] width 545 height 32
type input "*"
type input "**********"
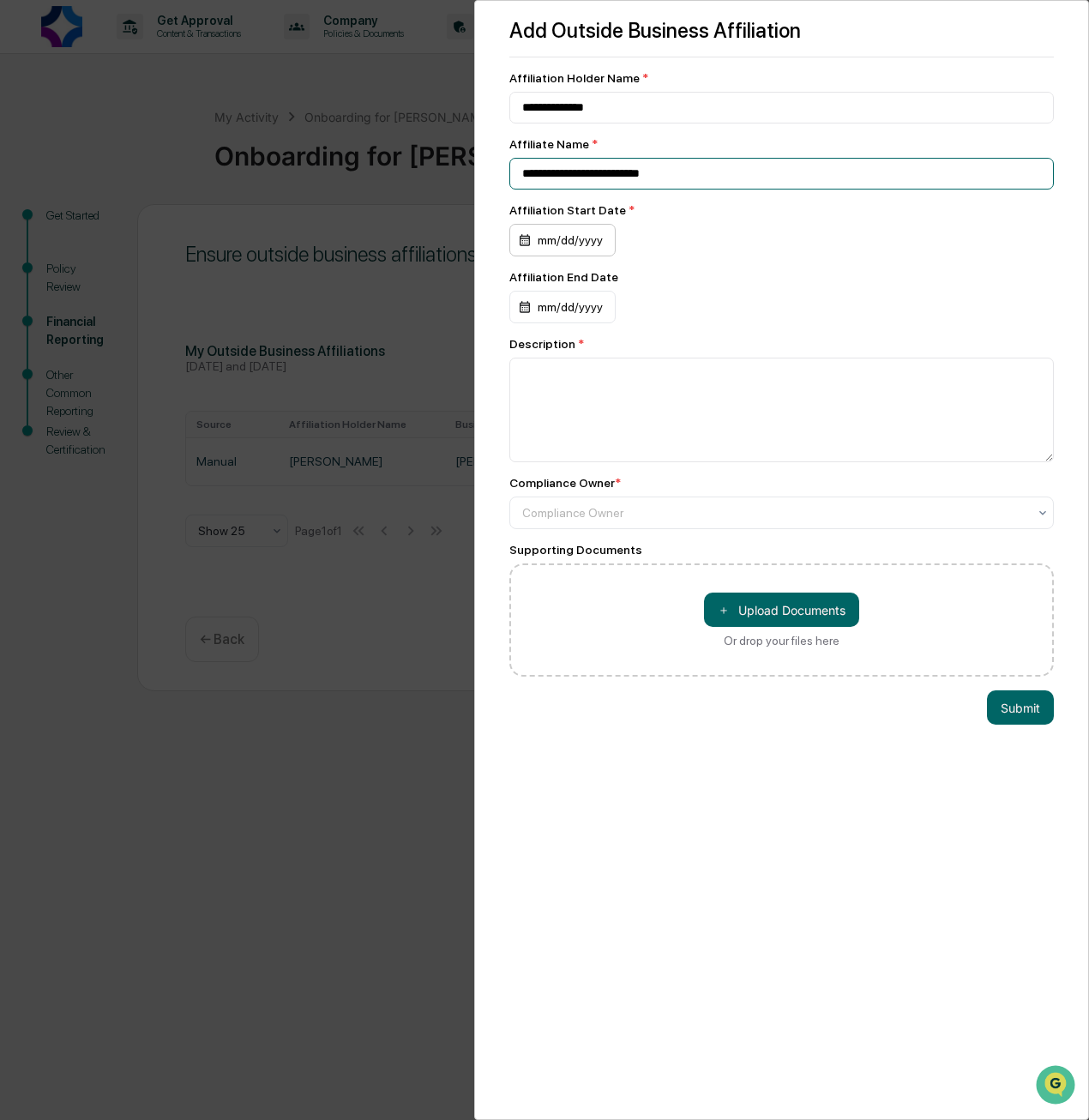
type input "**********"
click at [567, 238] on div "mm/dd/yyyy" at bounding box center [563, 240] width 106 height 33
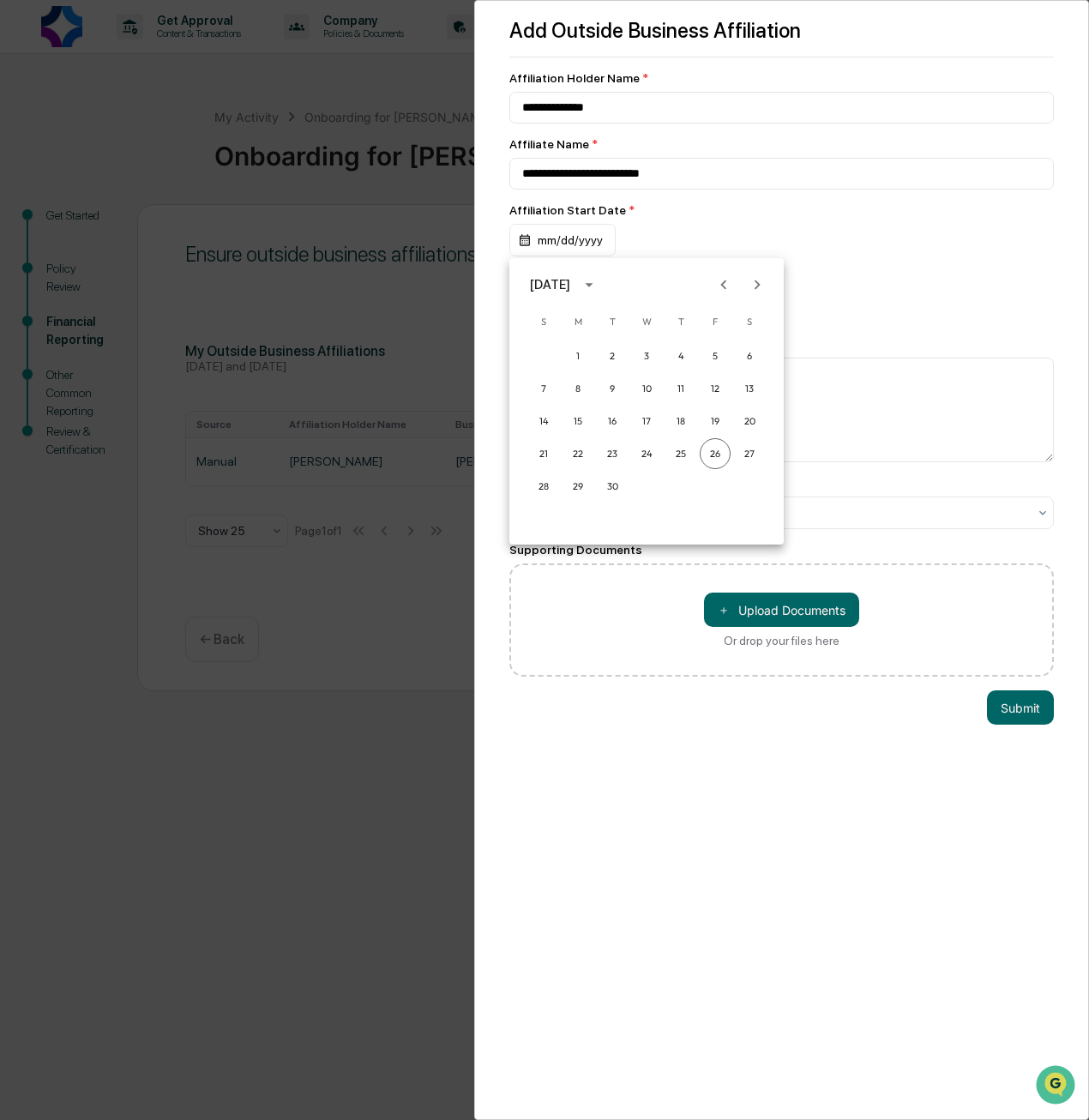
click at [746, 287] on button "Next month" at bounding box center [758, 285] width 33 height 33
click at [719, 288] on icon "Previous month" at bounding box center [724, 285] width 19 height 19
click at [719, 288] on icon "Previous month" at bounding box center [724, 285] width 19 height 19
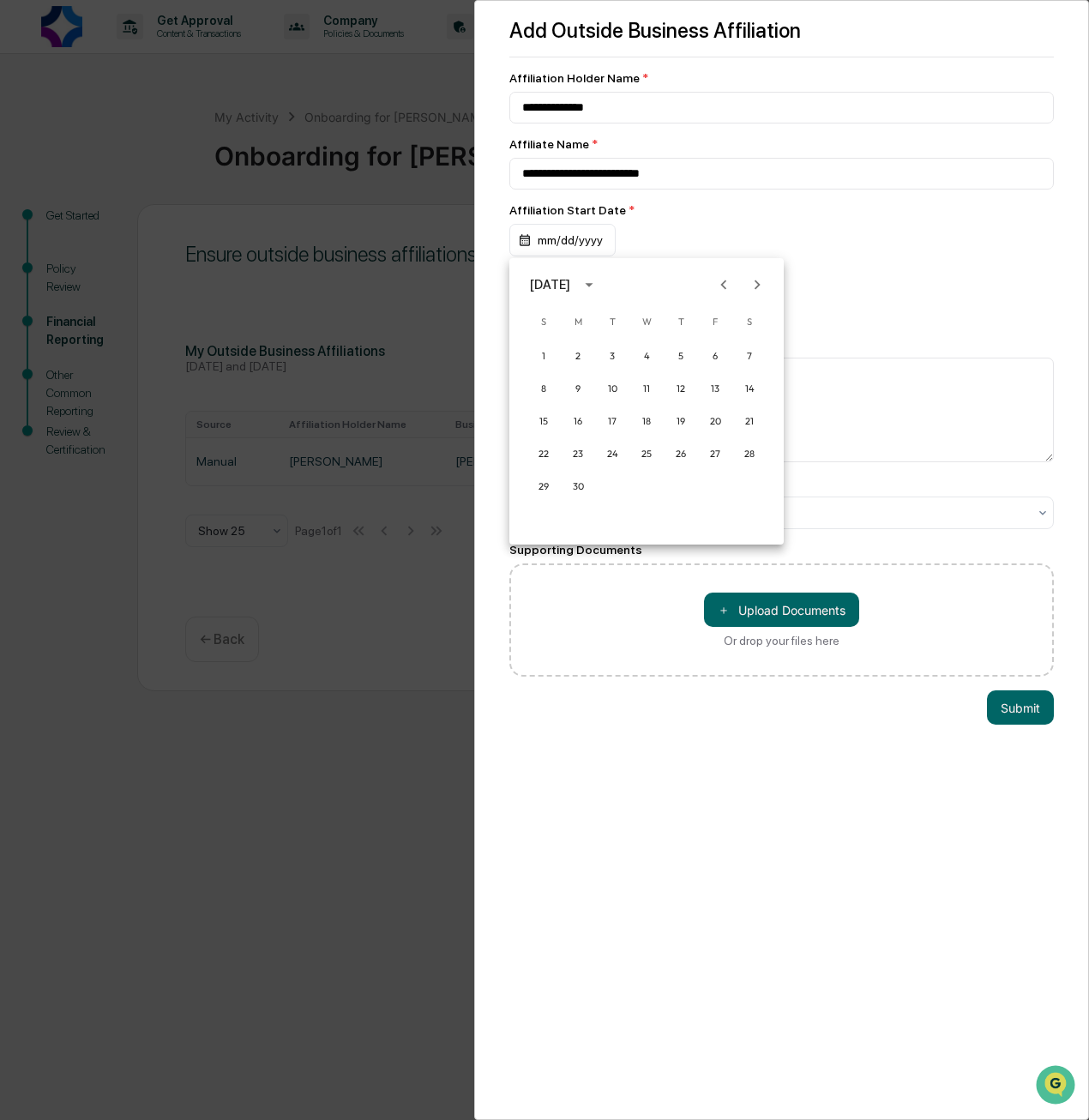
click at [719, 288] on icon "Previous month" at bounding box center [724, 285] width 19 height 19
click at [761, 288] on icon "Next month" at bounding box center [758, 285] width 19 height 19
click at [574, 430] on button "16" at bounding box center [578, 421] width 31 height 31
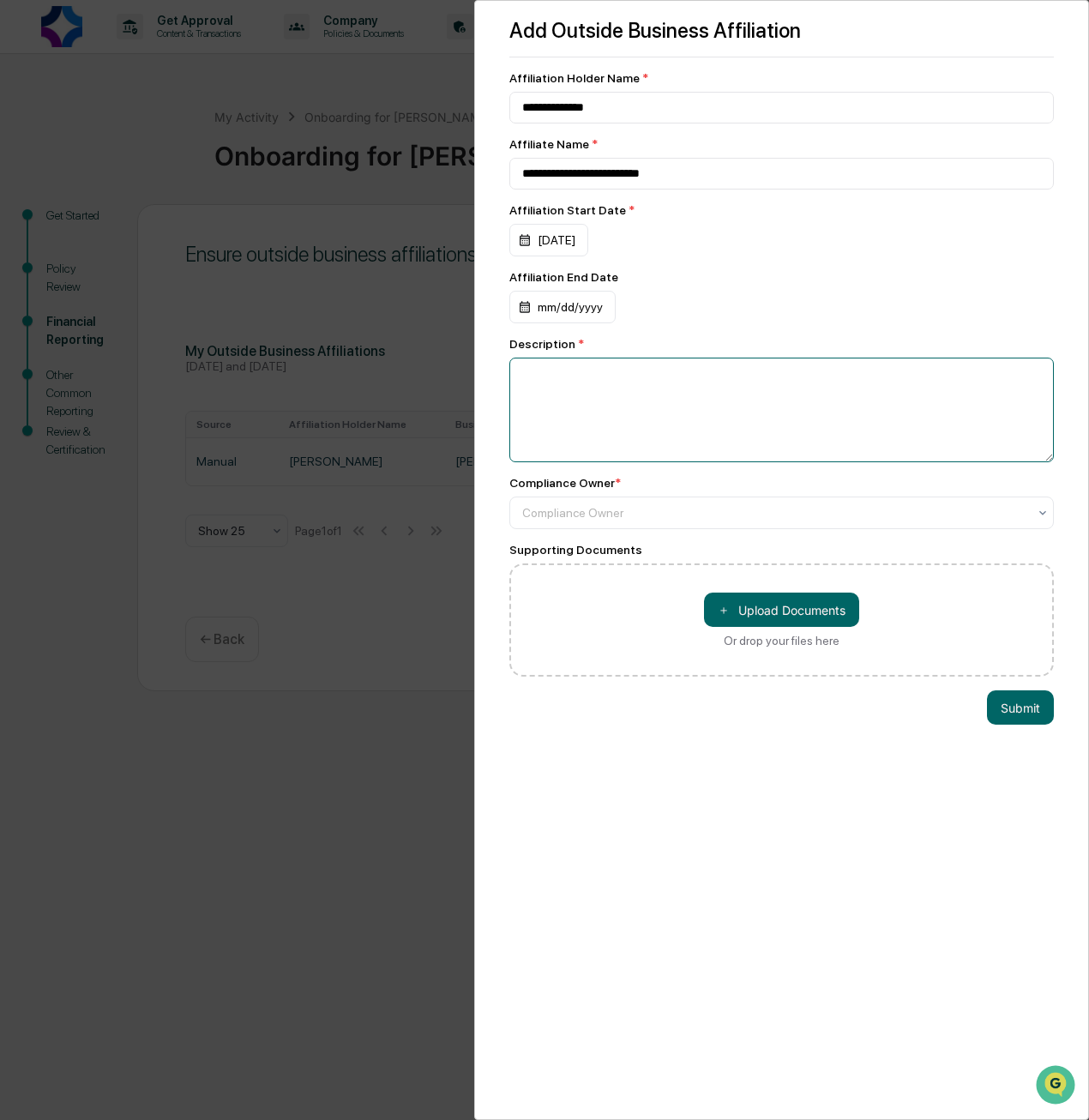
click at [574, 427] on textarea at bounding box center [782, 410] width 545 height 105
click at [650, 385] on textarea "**********" at bounding box center [777, 409] width 536 height 104
type textarea "**********"
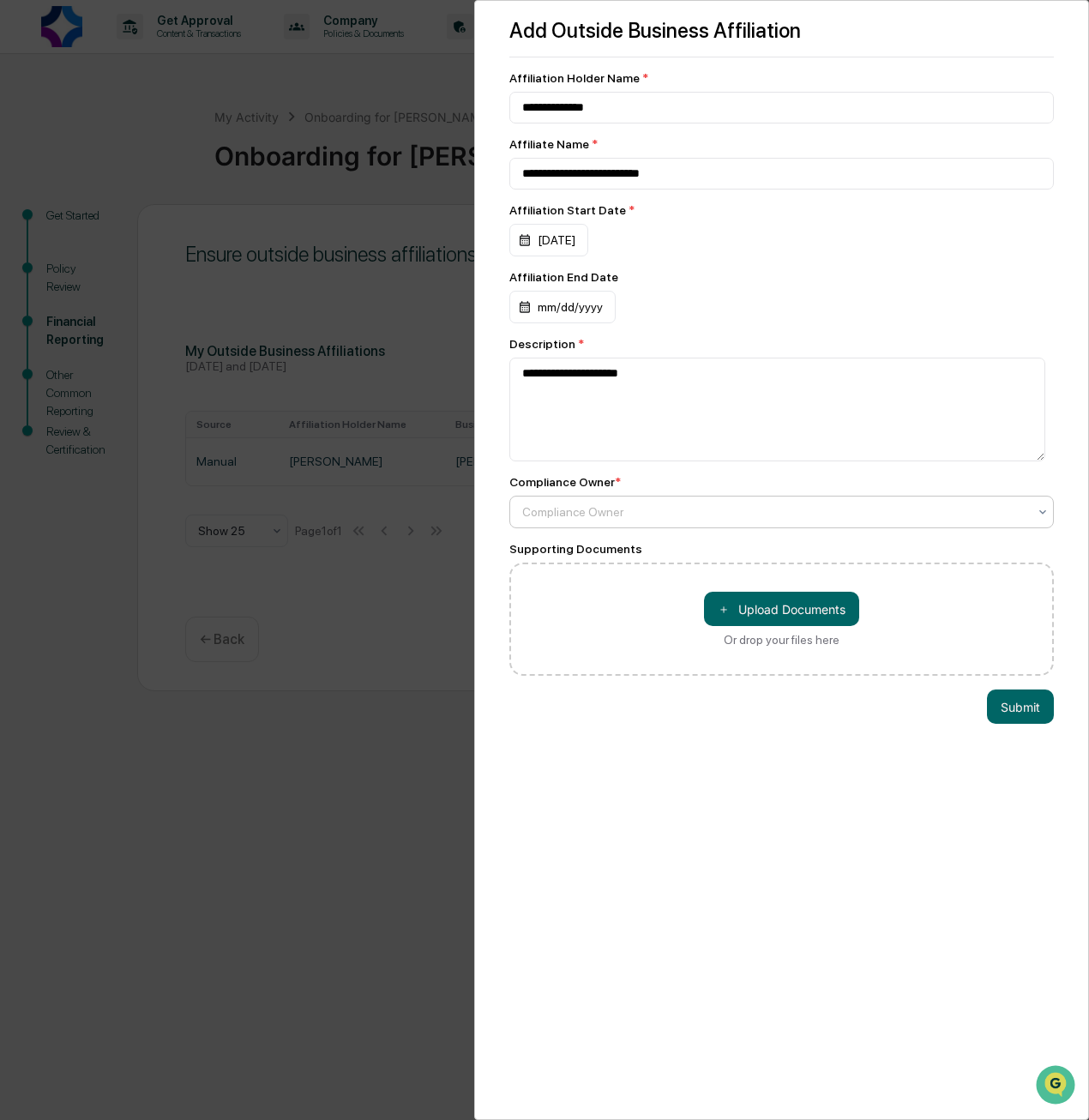
click at [635, 521] on div at bounding box center [775, 512] width 505 height 17
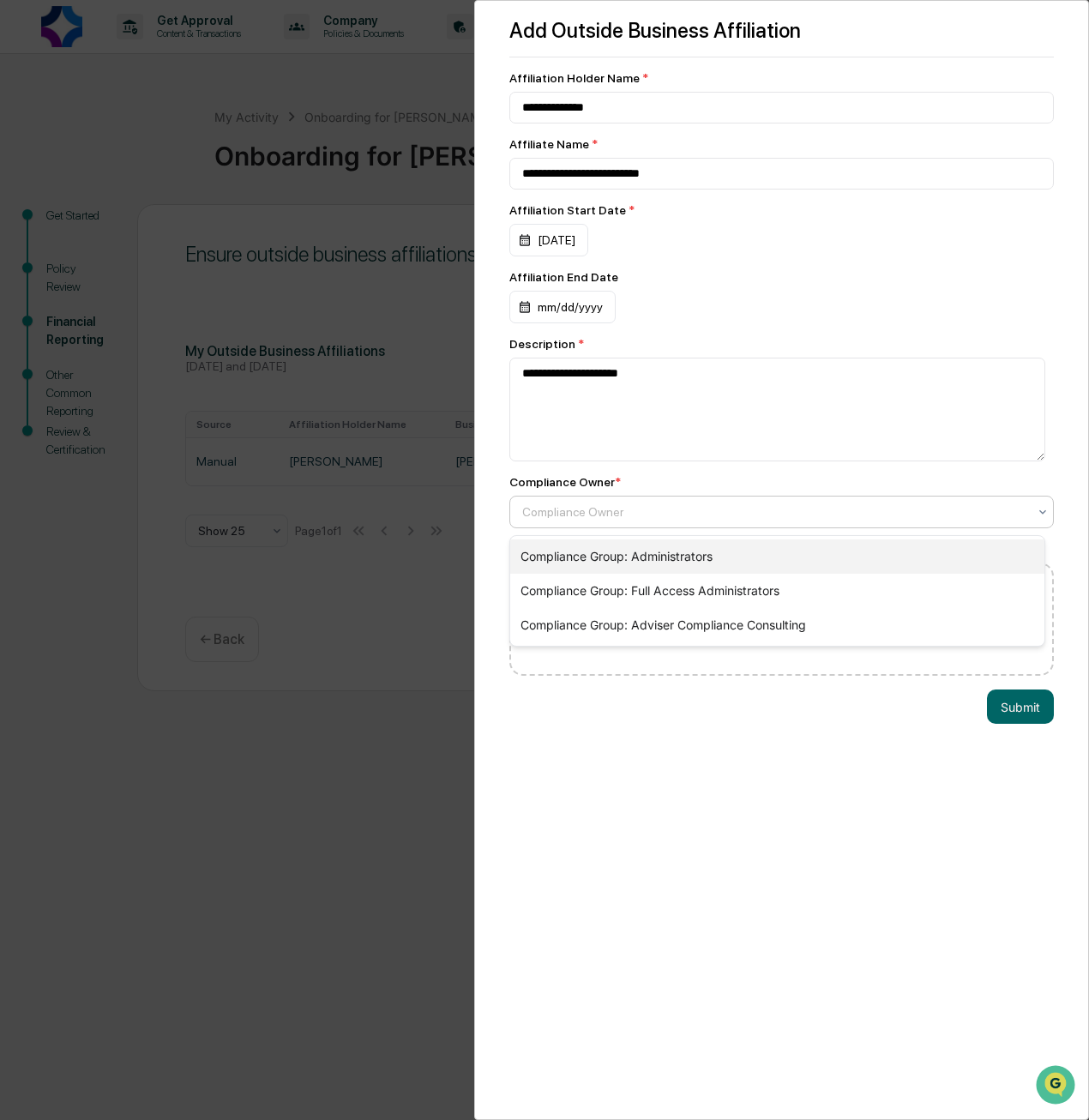
click at [646, 560] on div "Compliance Group: Administrators" at bounding box center [777, 557] width 535 height 34
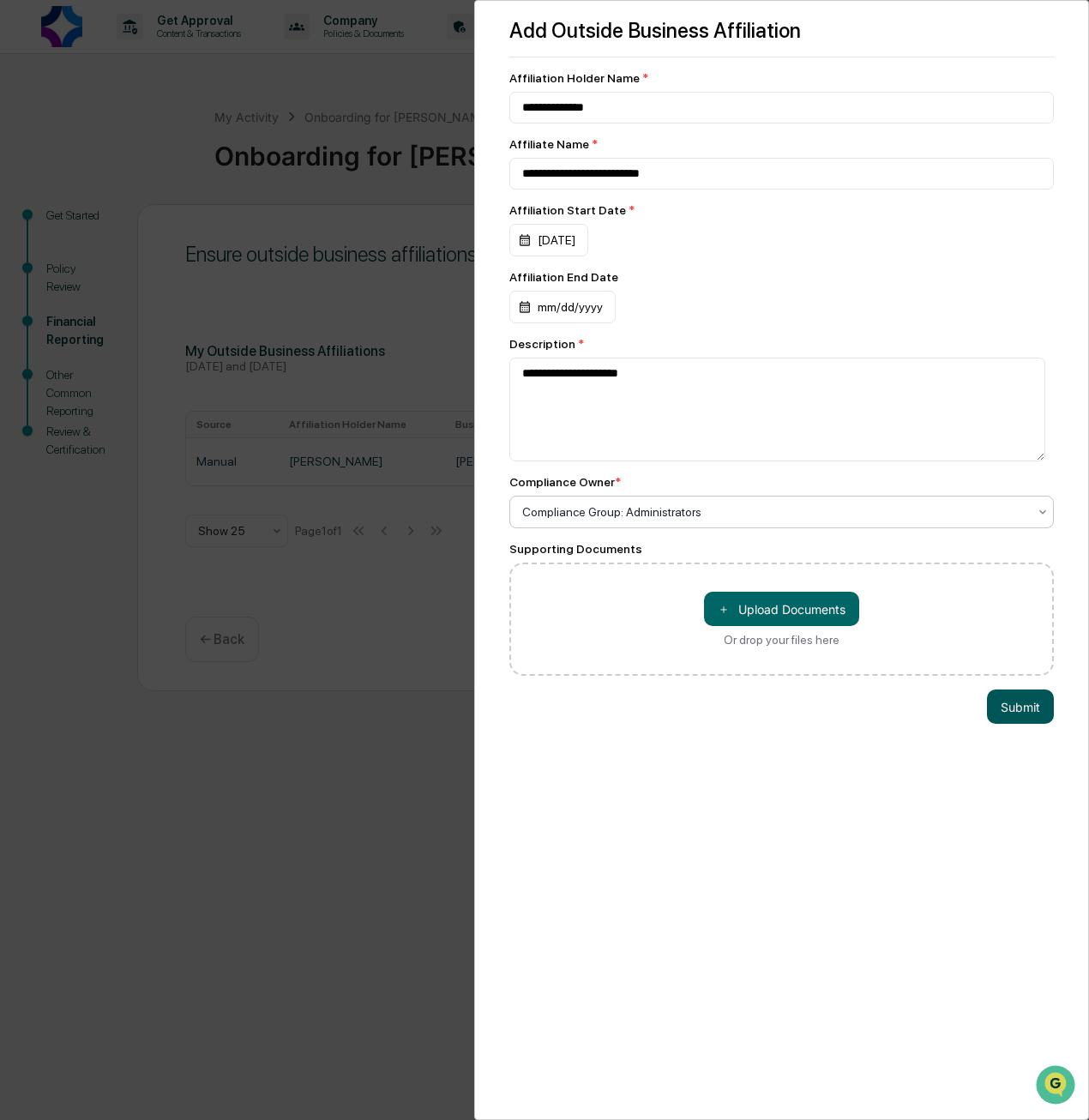
click at [1032, 717] on button "Submit" at bounding box center [1020, 707] width 67 height 34
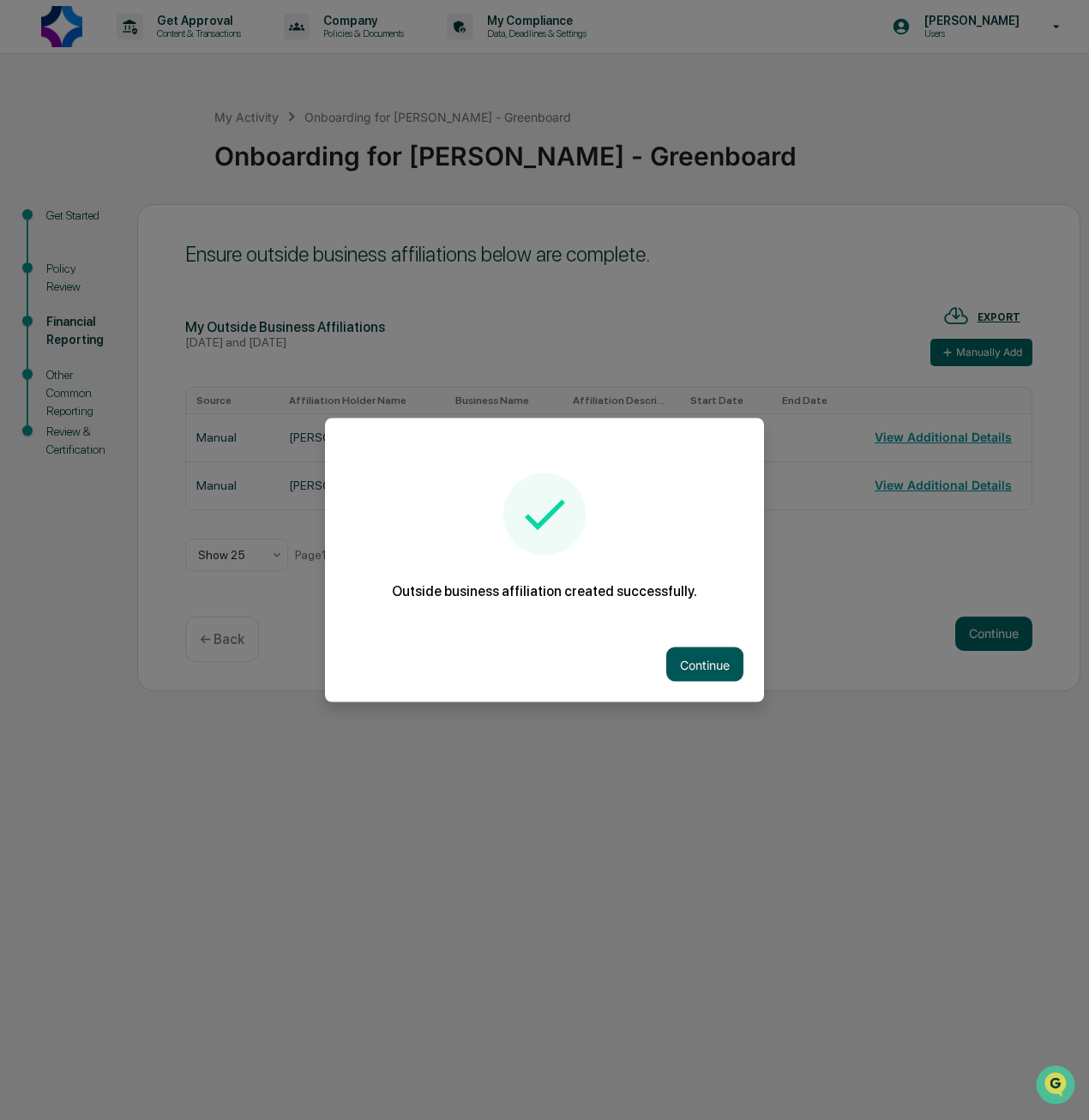
click at [691, 672] on button "Continue" at bounding box center [705, 665] width 77 height 34
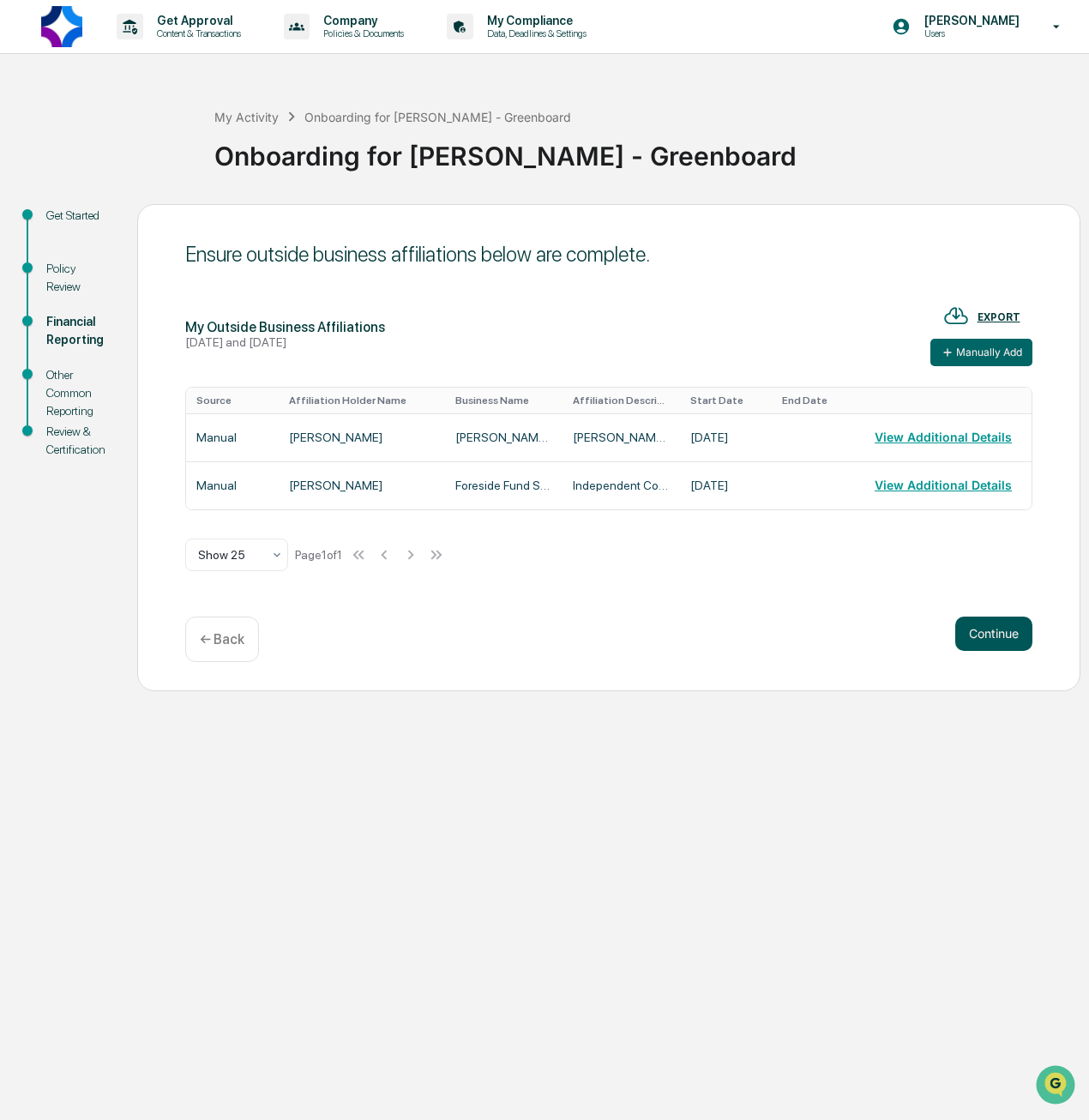
click at [974, 637] on button "Continue" at bounding box center [994, 634] width 77 height 34
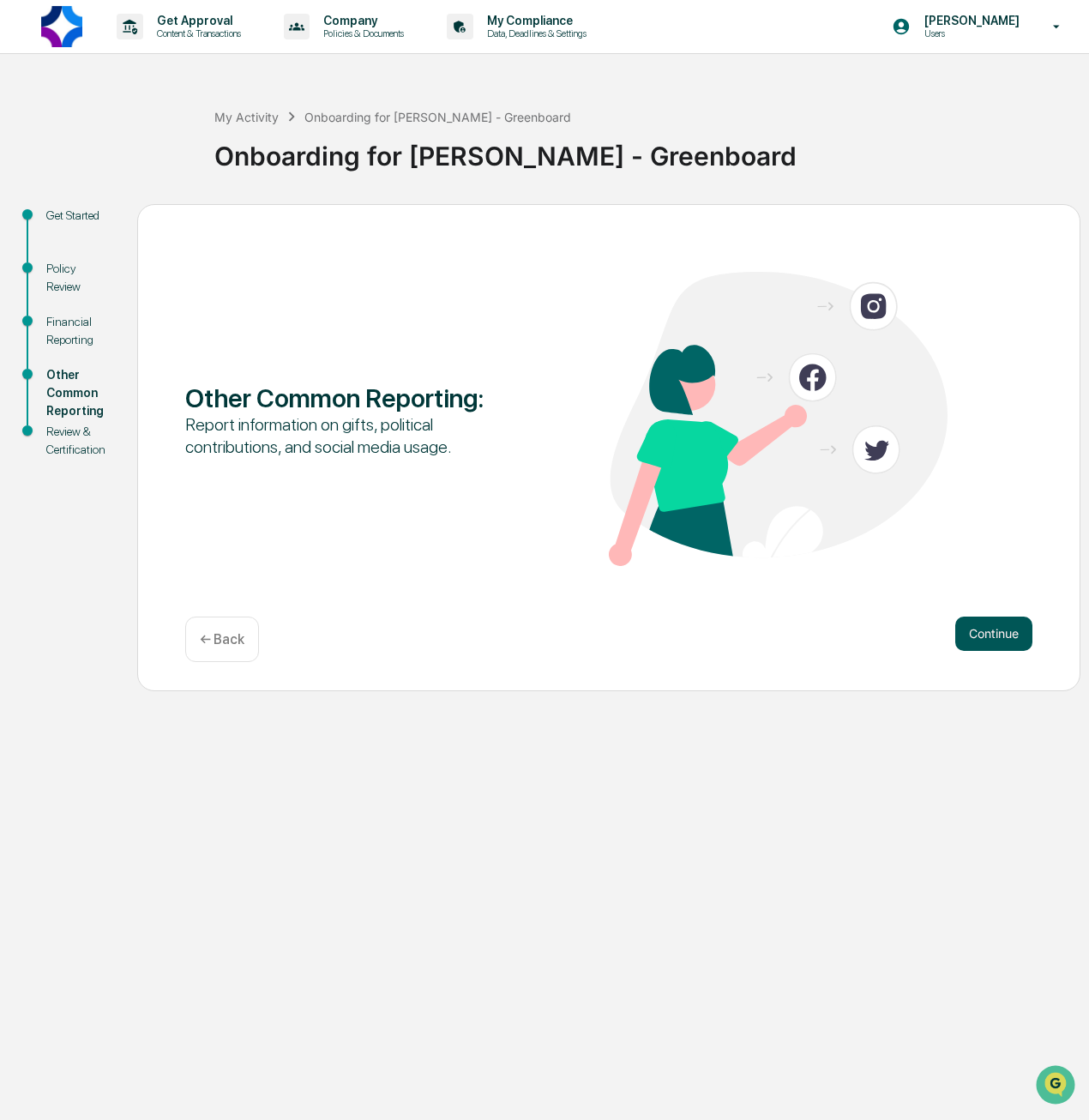
click at [990, 635] on button "Continue" at bounding box center [994, 634] width 77 height 34
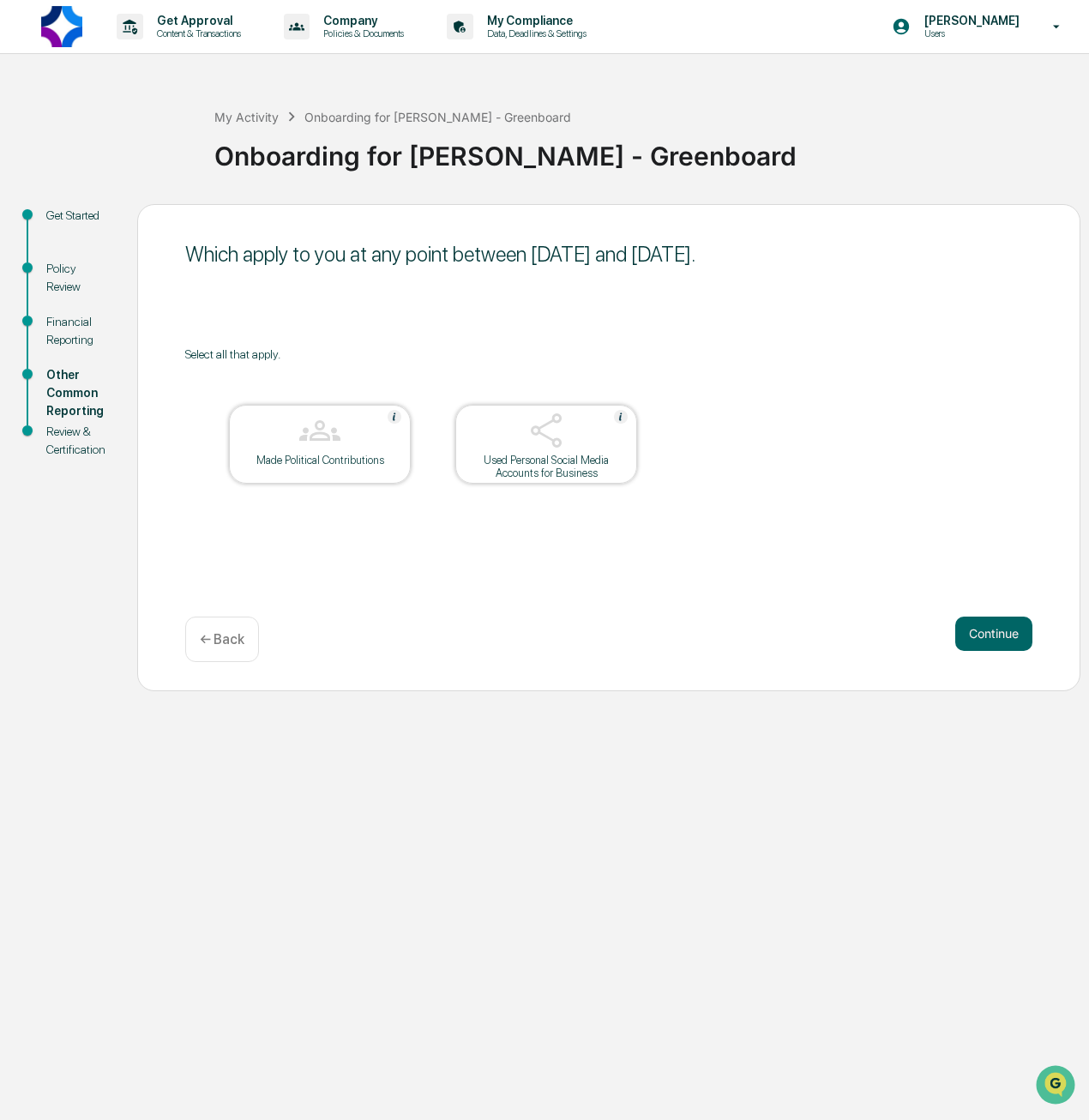
click at [551, 439] on img at bounding box center [547, 431] width 41 height 41
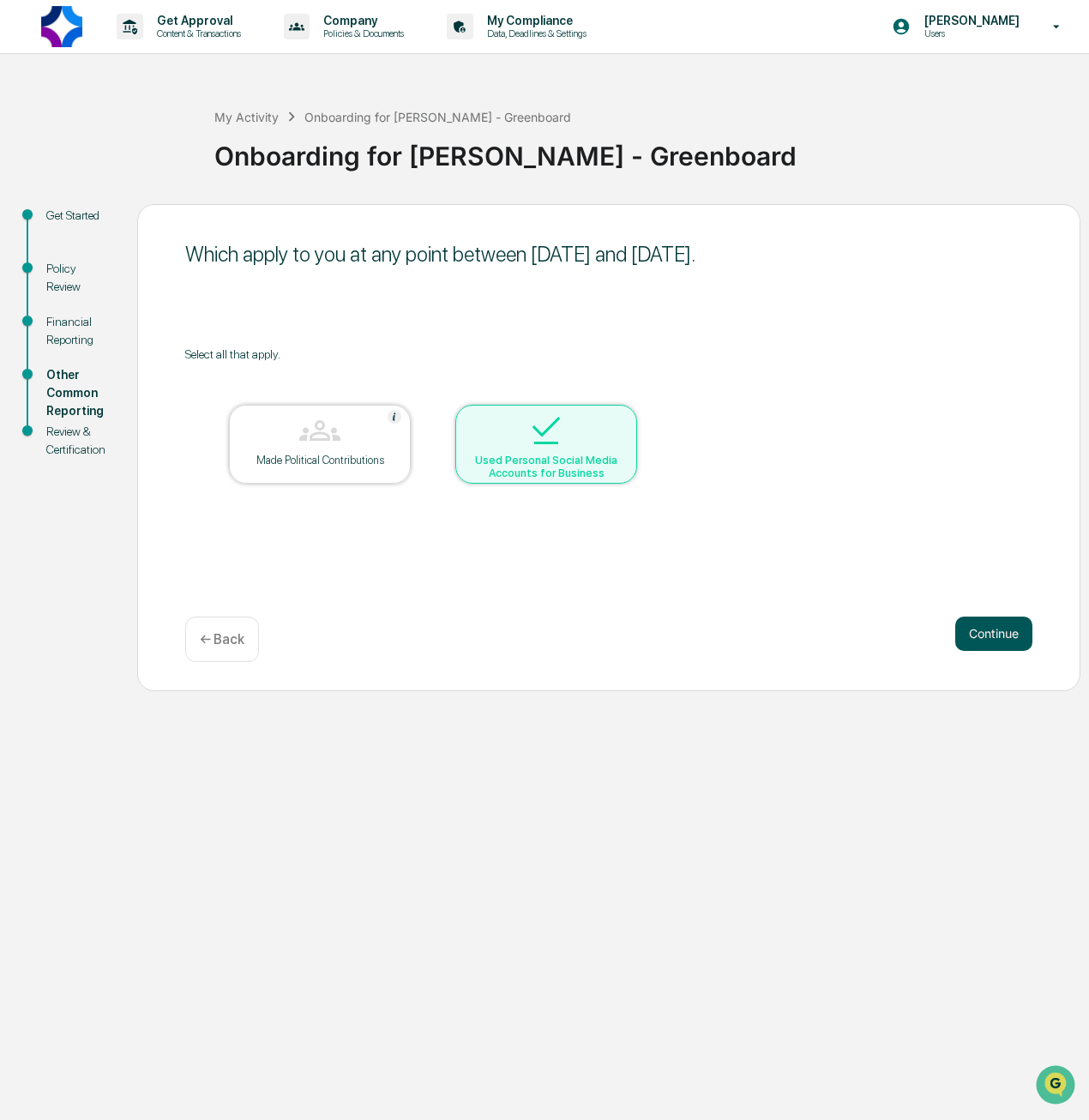
click at [973, 624] on button "Continue" at bounding box center [994, 634] width 77 height 34
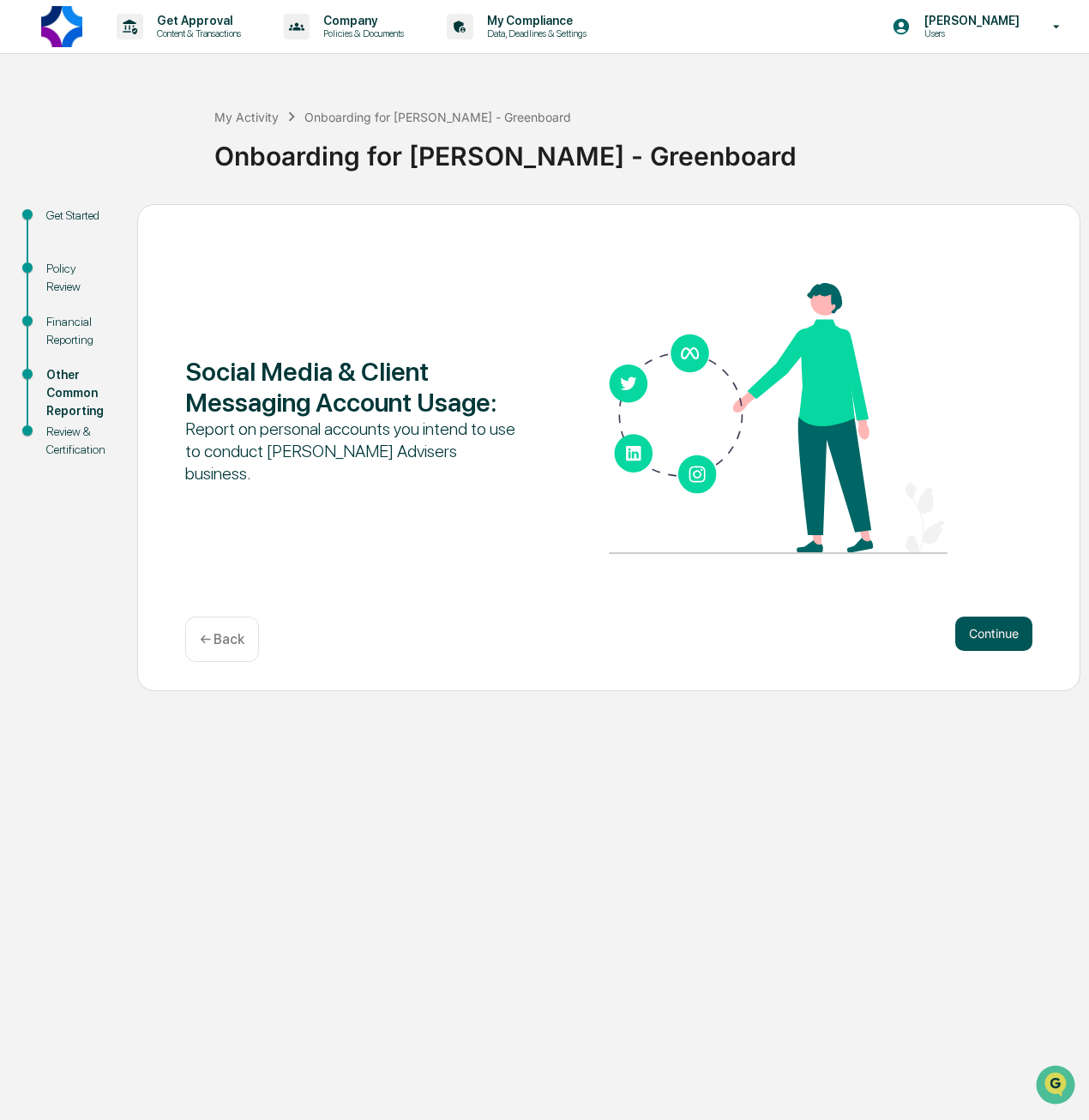
click at [986, 633] on button "Continue" at bounding box center [994, 634] width 77 height 34
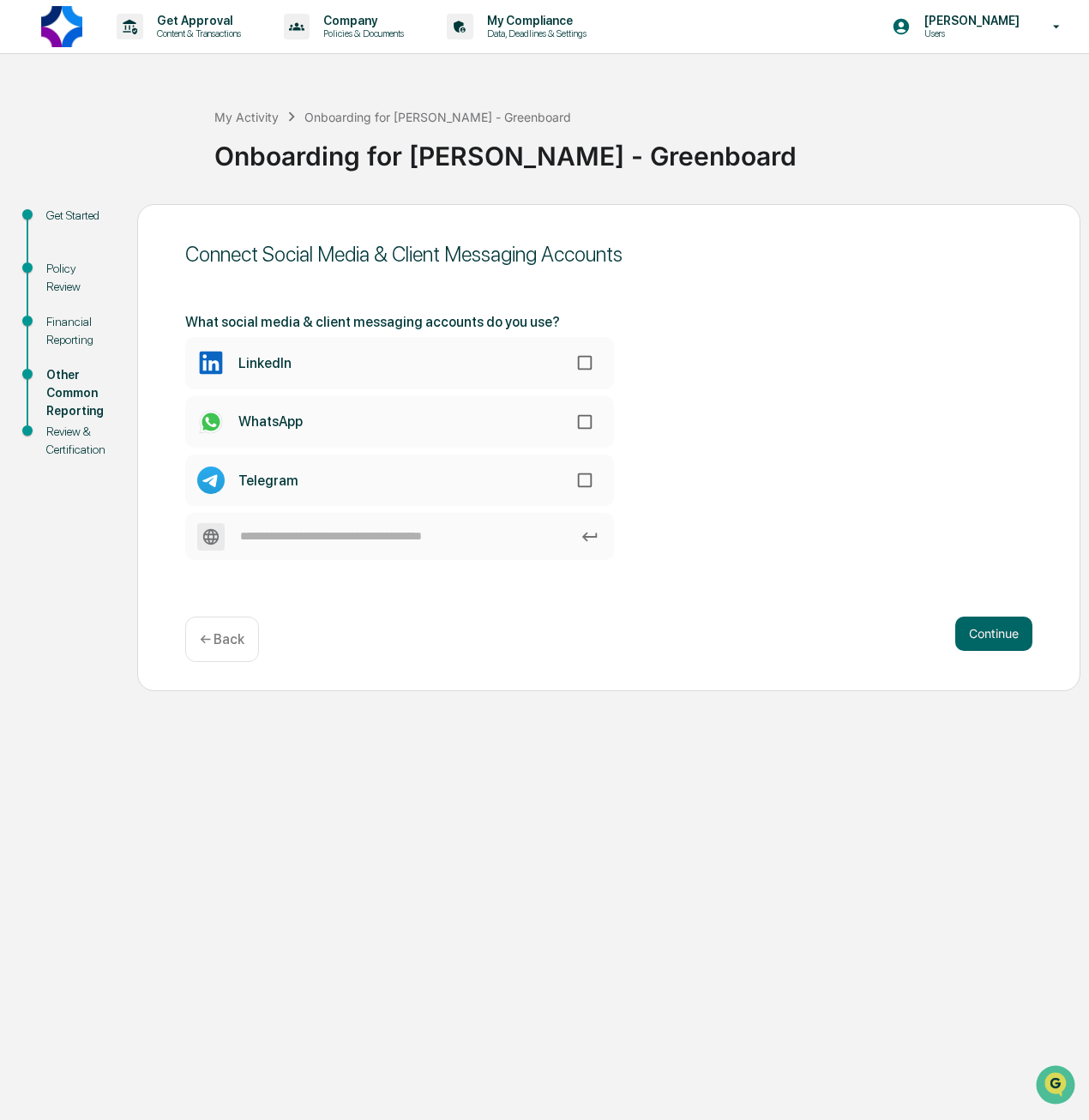
click at [391, 374] on label "LinkedIn" at bounding box center [400, 363] width 429 height 51
click at [983, 634] on button "Continue" at bounding box center [994, 634] width 77 height 34
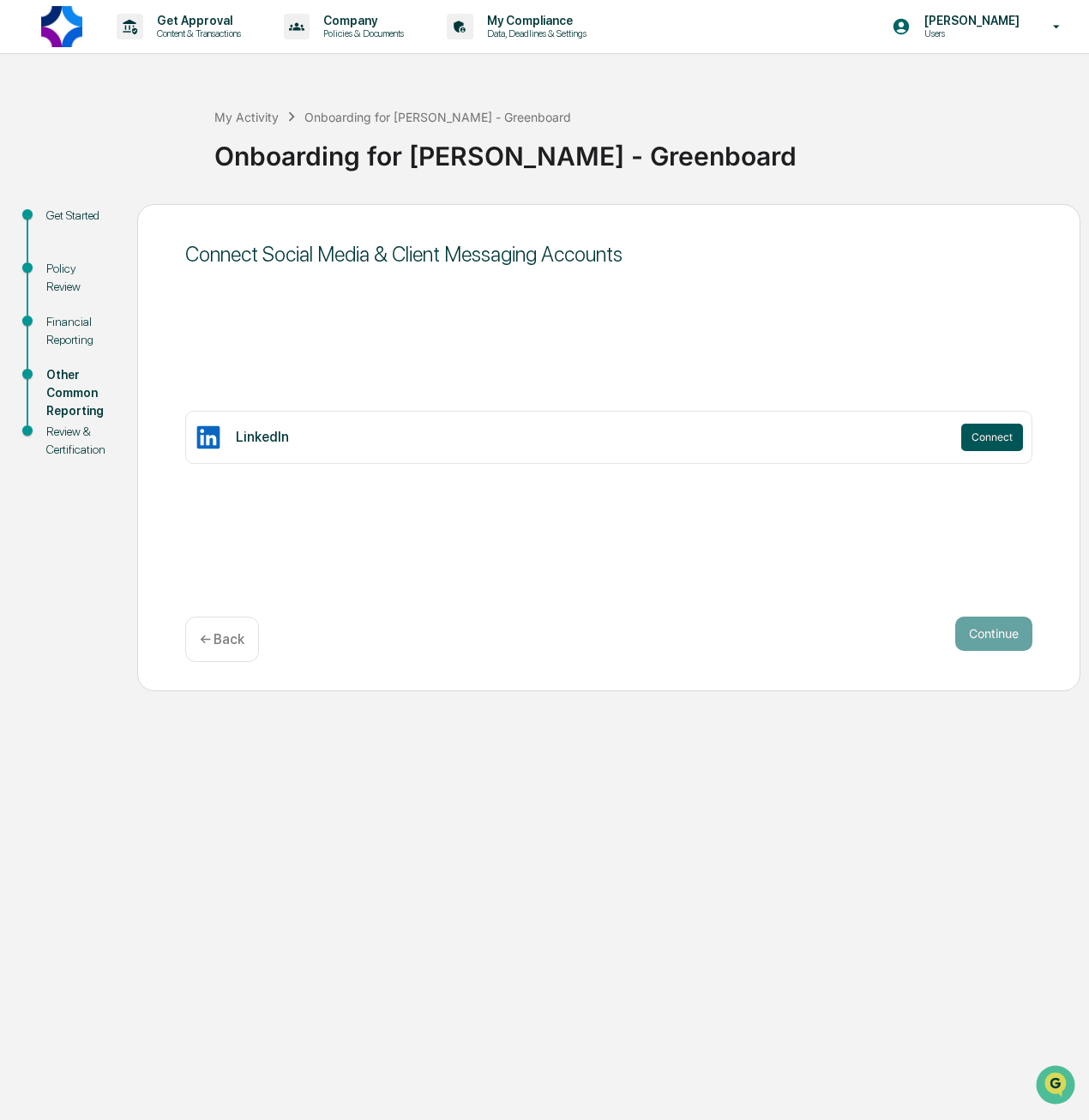
click at [976, 435] on button "Connect" at bounding box center [992, 438] width 62 height 27
click at [977, 432] on button "Connect" at bounding box center [992, 438] width 62 height 27
click at [965, 637] on button "Continue" at bounding box center [994, 634] width 77 height 34
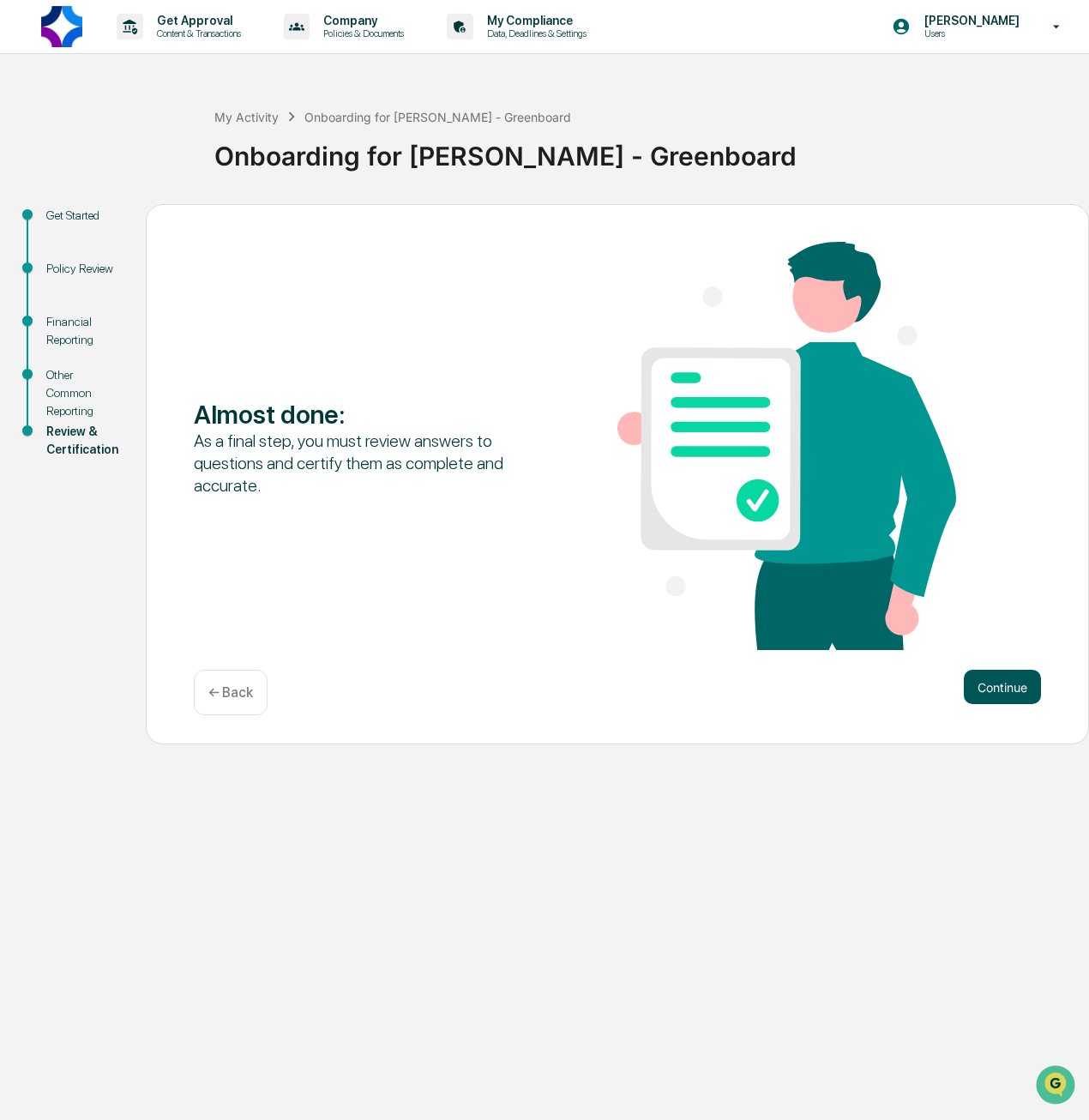
click at [967, 691] on button "Continue" at bounding box center [1002, 687] width 77 height 34
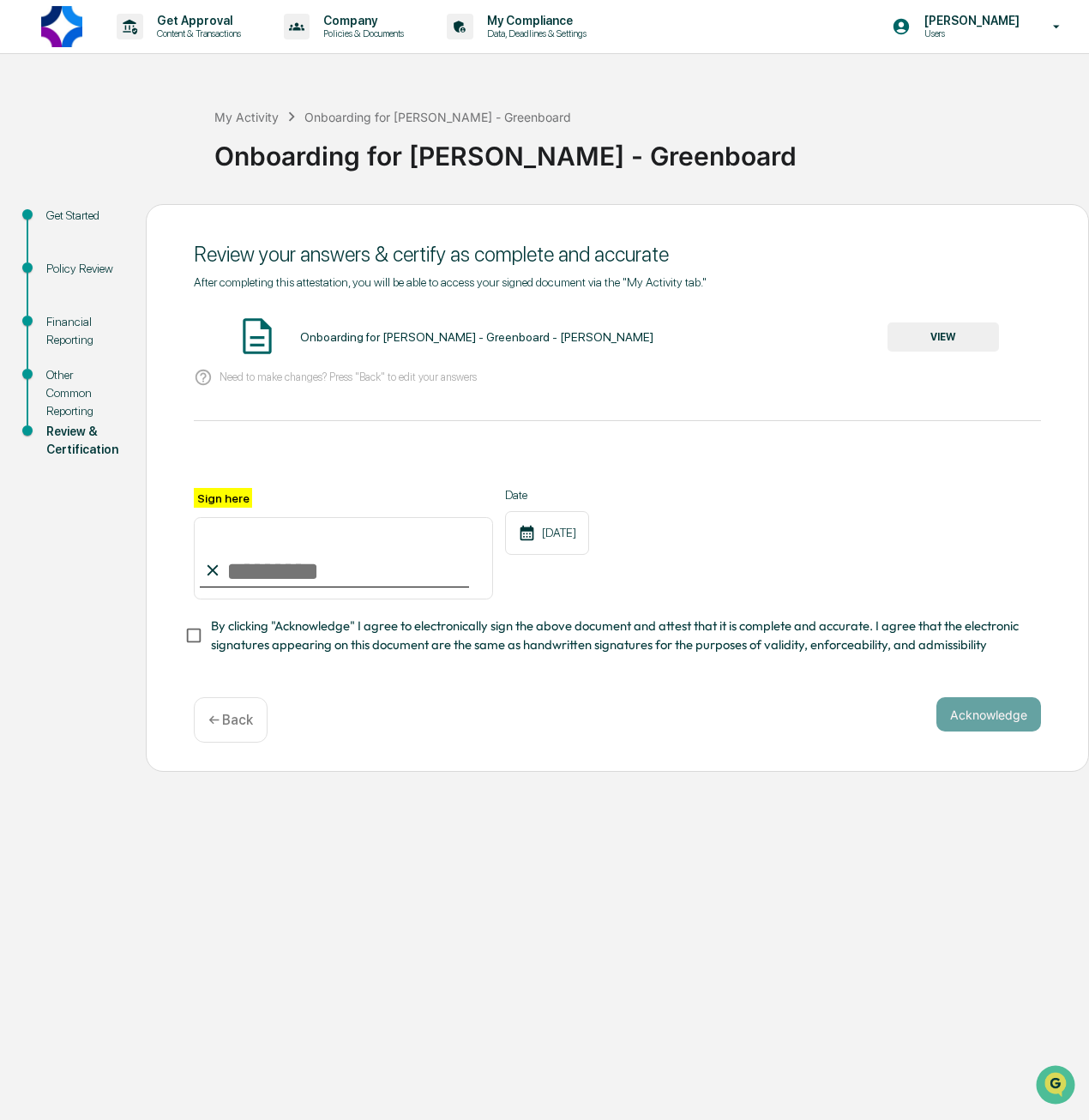
click at [313, 574] on input "Sign here" at bounding box center [343, 559] width 299 height 82
type input "**********"
click at [952, 724] on button "Acknowledge" at bounding box center [989, 715] width 105 height 34
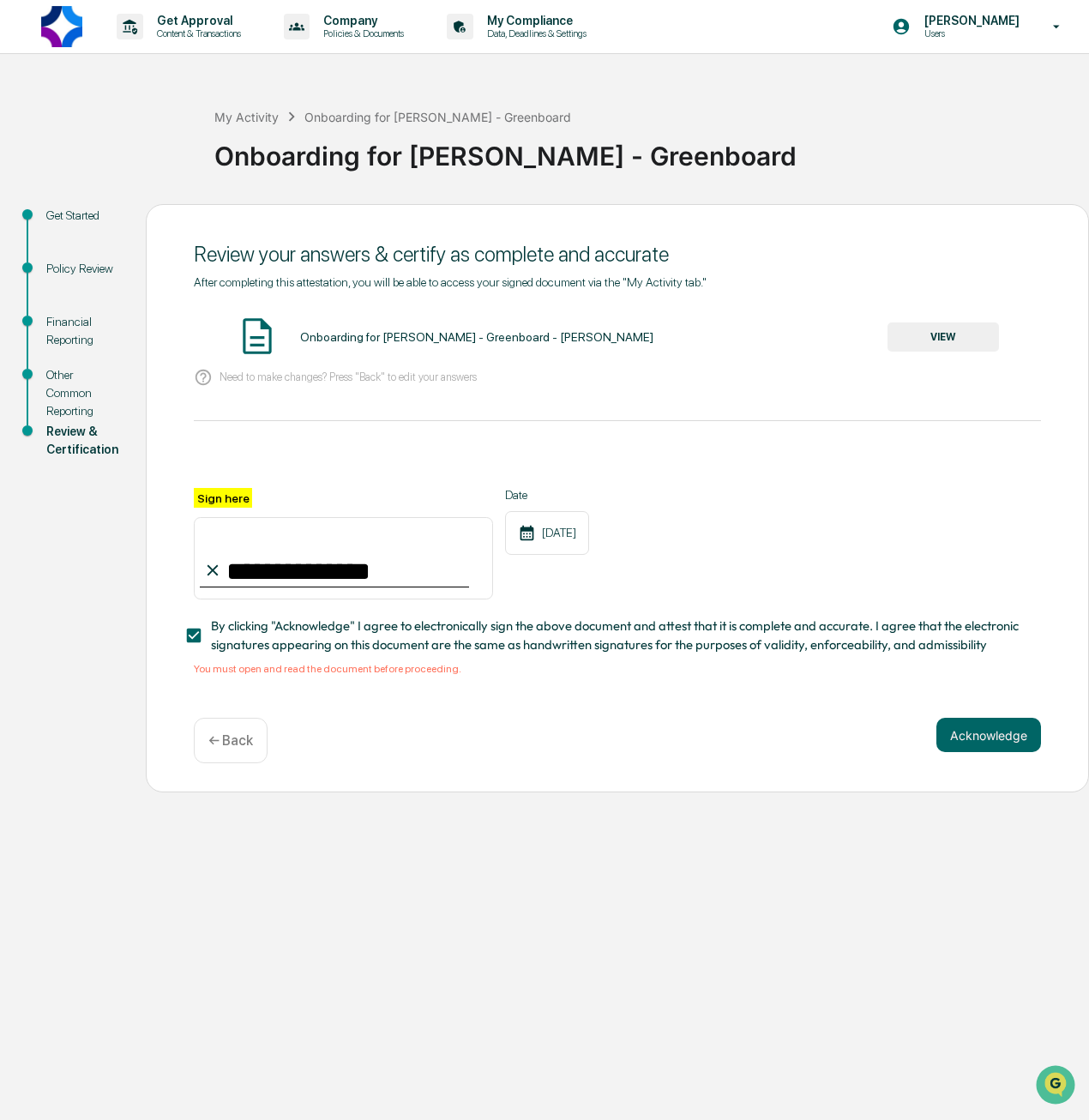
click at [940, 342] on button "VIEW" at bounding box center [943, 337] width 112 height 29
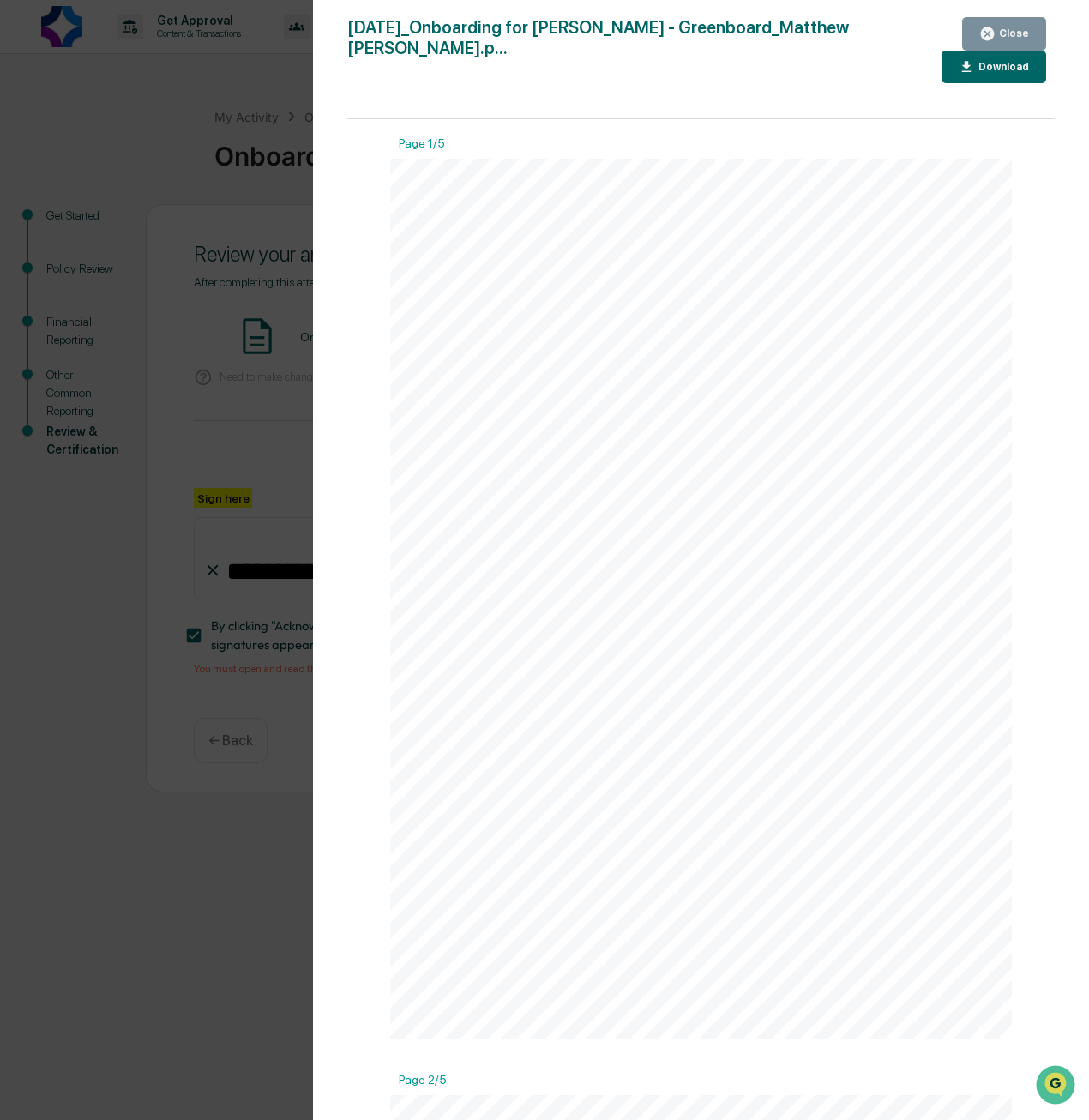
click at [265, 274] on div "Version History [DATE] 01:25 PM [PERSON_NAME] [DATE]_Onboarding for [PERSON_NAM…" at bounding box center [544, 560] width 1089 height 1120
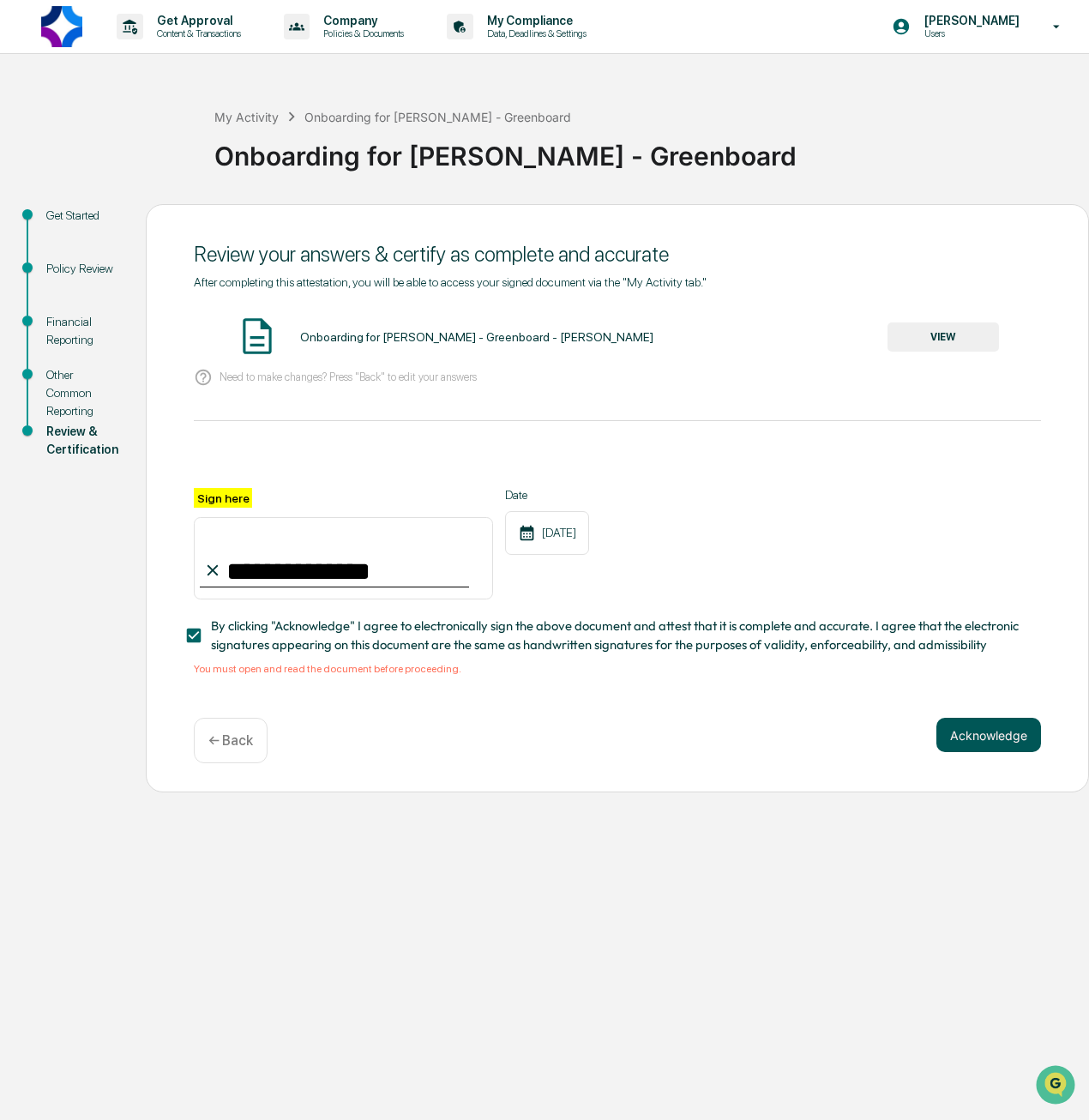
click at [984, 751] on button "Acknowledge" at bounding box center [989, 736] width 105 height 34
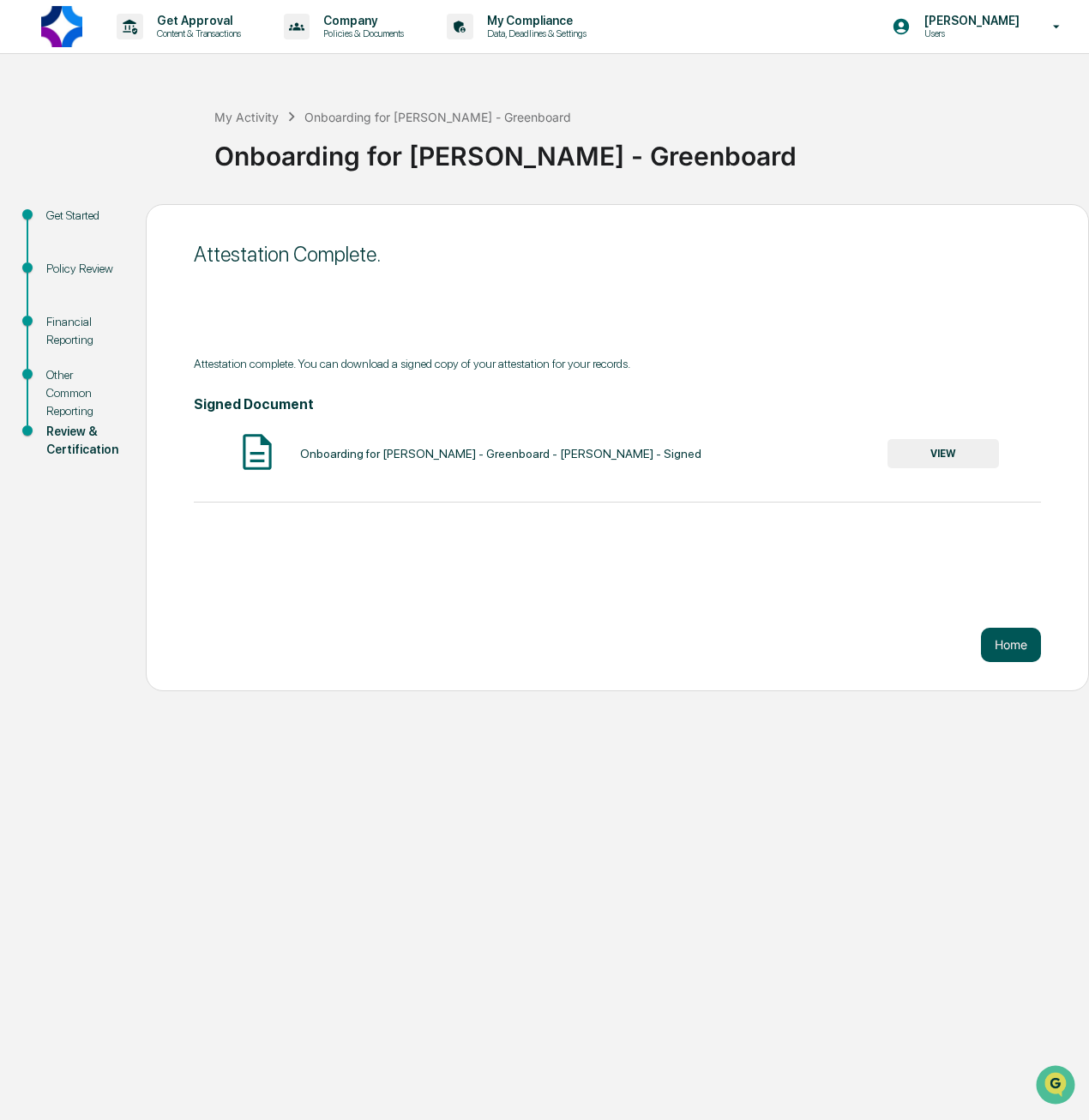
click at [991, 651] on button "Home" at bounding box center [1011, 645] width 60 height 34
